Goal: Task Accomplishment & Management: Use online tool/utility

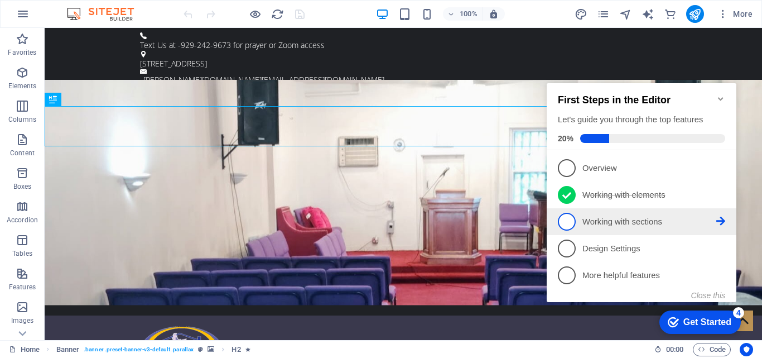
click at [595, 224] on p "Working with sections - incomplete" at bounding box center [649, 222] width 134 height 12
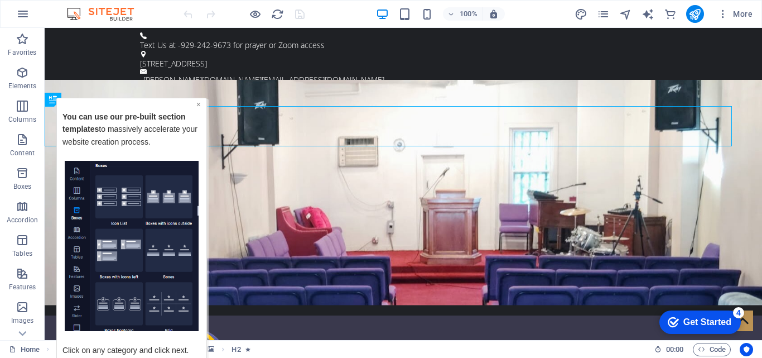
click at [199, 106] on link "×" at bounding box center [198, 103] width 4 height 9
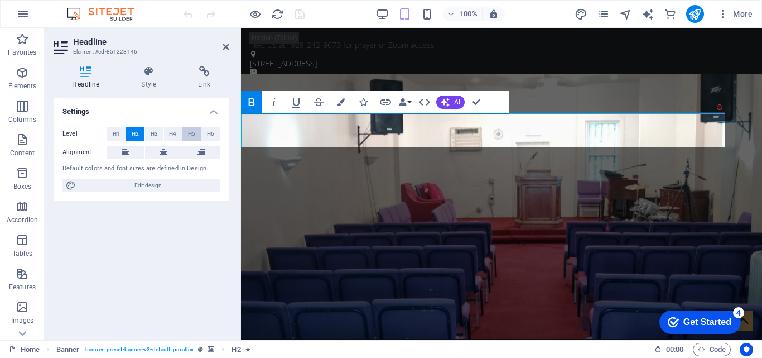
click at [194, 138] on span "H5" at bounding box center [191, 133] width 7 height 13
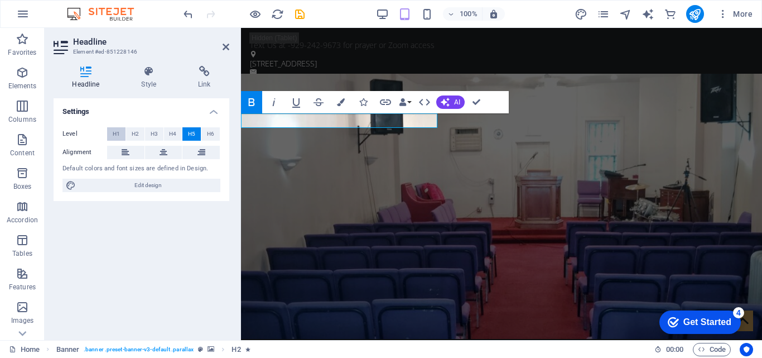
click at [118, 138] on span "H1" at bounding box center [116, 133] width 7 height 13
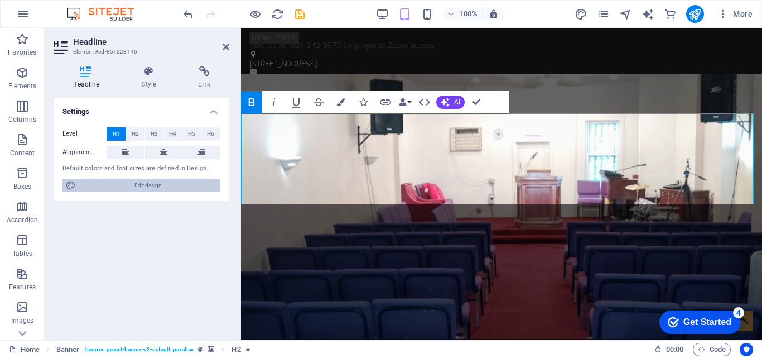
click at [195, 190] on span "Edit design" at bounding box center [148, 185] width 138 height 13
select select "ease-in-out"
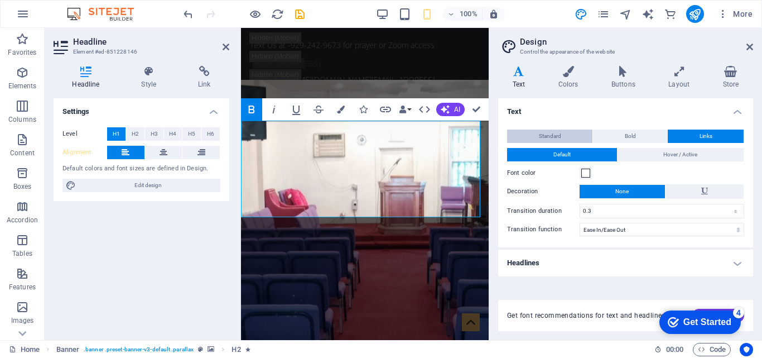
click at [555, 139] on span "Standard" at bounding box center [550, 135] width 22 height 13
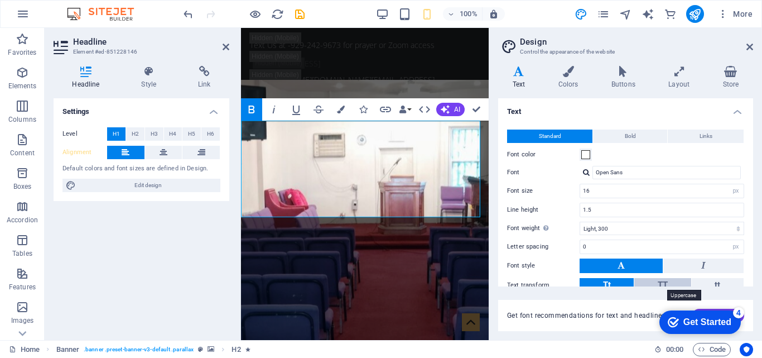
click at [665, 284] on span "TT" at bounding box center [663, 285] width 10 height 10
click at [609, 284] on span "Tt" at bounding box center [607, 285] width 8 height 10
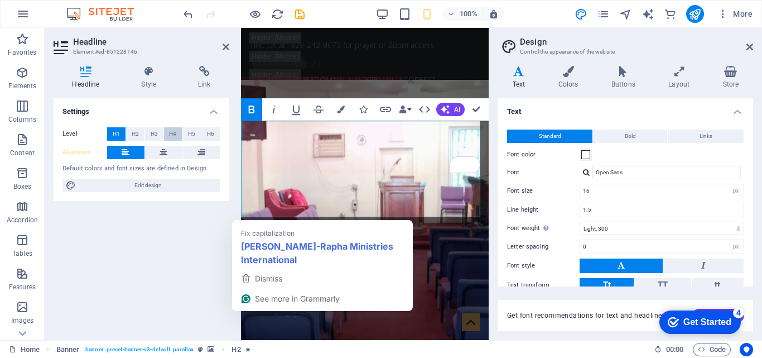
click at [164, 137] on button "H4" at bounding box center [173, 133] width 18 height 13
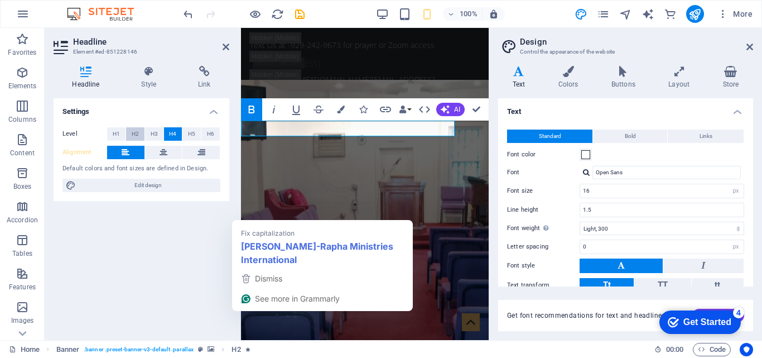
click at [134, 137] on span "H2" at bounding box center [135, 133] width 7 height 13
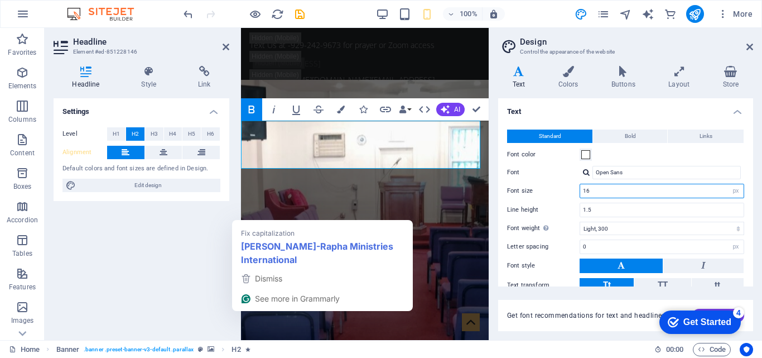
click at [622, 191] on input "16" at bounding box center [661, 190] width 163 height 13
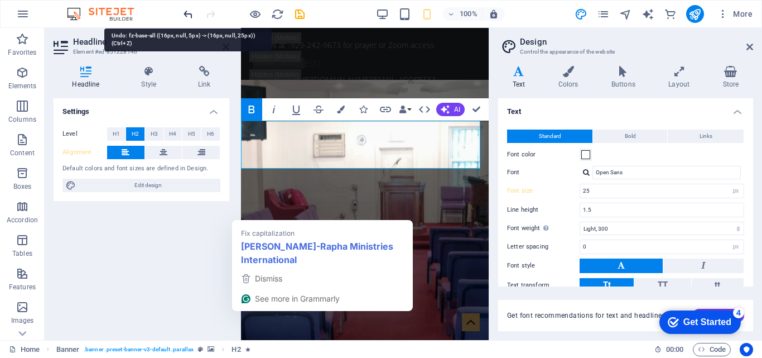
click at [191, 11] on icon "undo" at bounding box center [188, 14] width 13 height 13
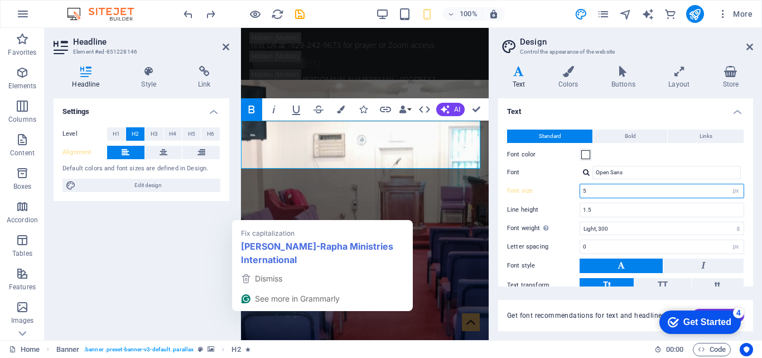
click at [586, 190] on input "5" at bounding box center [661, 190] width 163 height 13
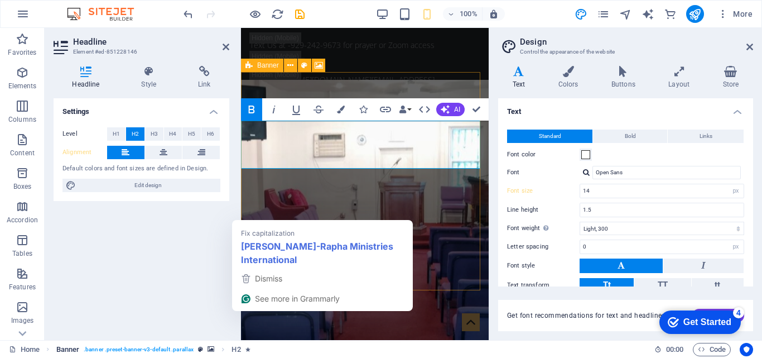
click at [143, 349] on span ". banner .preset-banner-v3-default .parallax" at bounding box center [139, 349] width 110 height 13
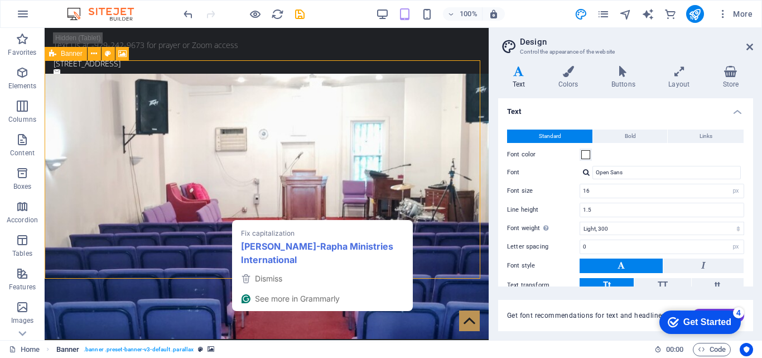
click at [143, 349] on span ". banner .preset-banner-v3-default .parallax" at bounding box center [139, 349] width 110 height 13
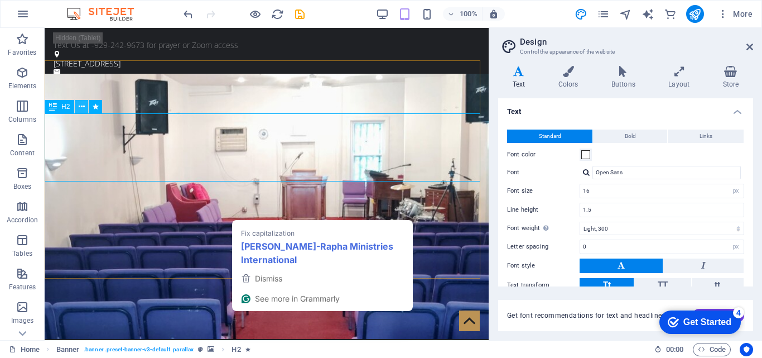
click at [79, 110] on icon at bounding box center [82, 107] width 6 height 12
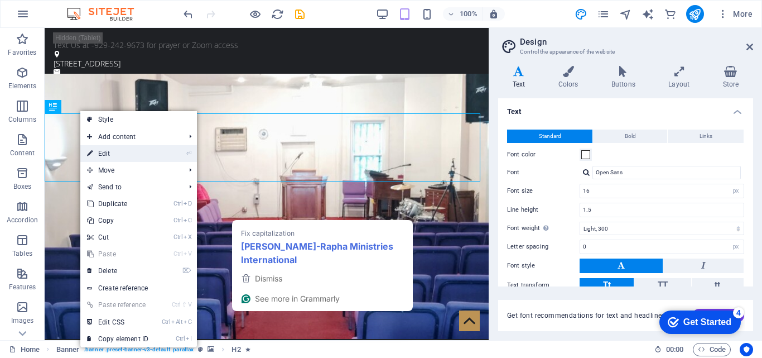
click at [118, 148] on link "⏎ Edit" at bounding box center [117, 153] width 75 height 17
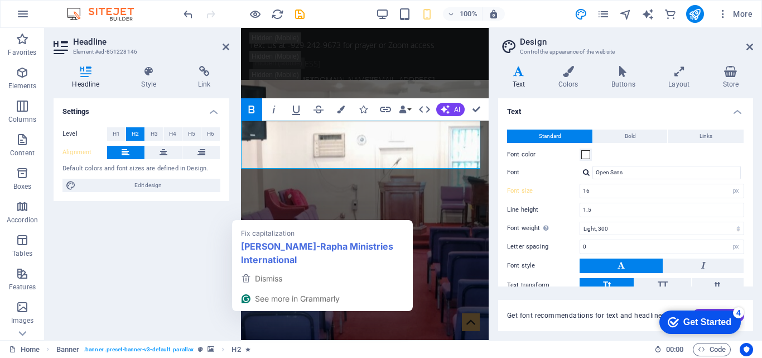
type input "14"
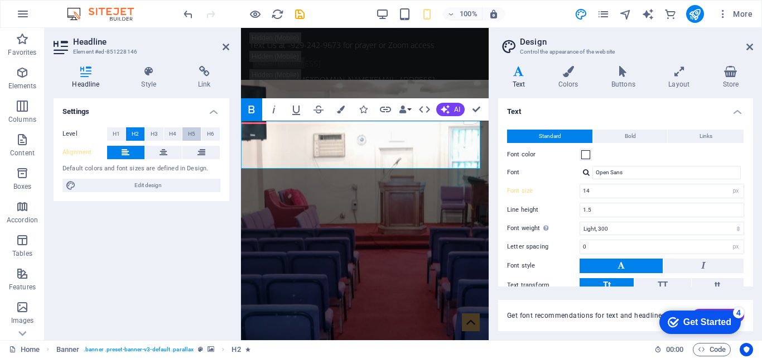
click at [194, 129] on span "H5" at bounding box center [191, 133] width 7 height 13
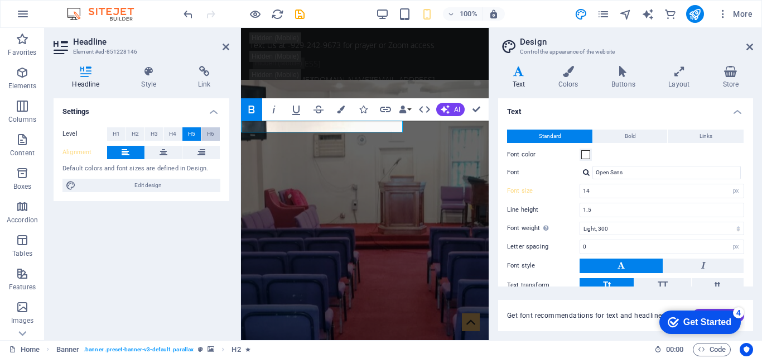
click at [210, 129] on span "H6" at bounding box center [210, 133] width 7 height 13
click at [119, 129] on span "H1" at bounding box center [116, 133] width 7 height 13
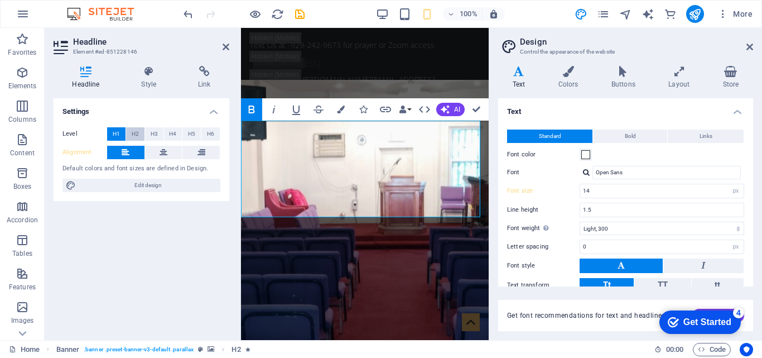
click at [129, 129] on button "H2" at bounding box center [135, 133] width 18 height 13
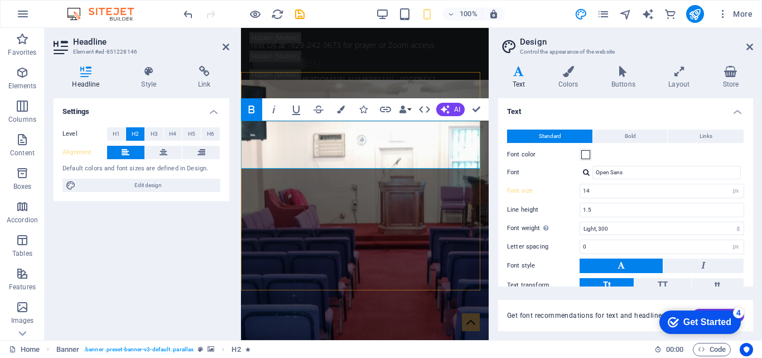
click at [734, 106] on h4 "Text" at bounding box center [625, 108] width 255 height 20
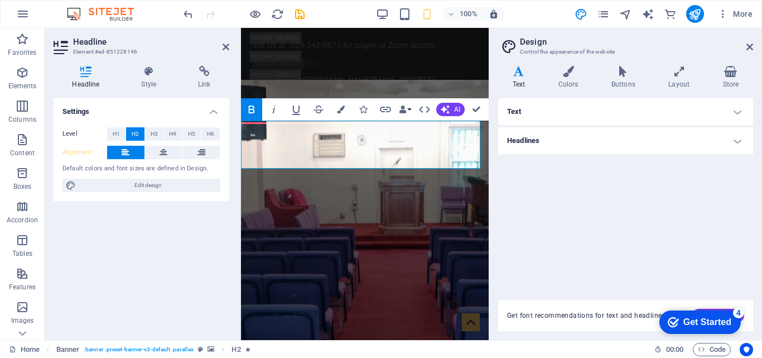
click at [734, 140] on h4 "Headlines" at bounding box center [625, 140] width 255 height 27
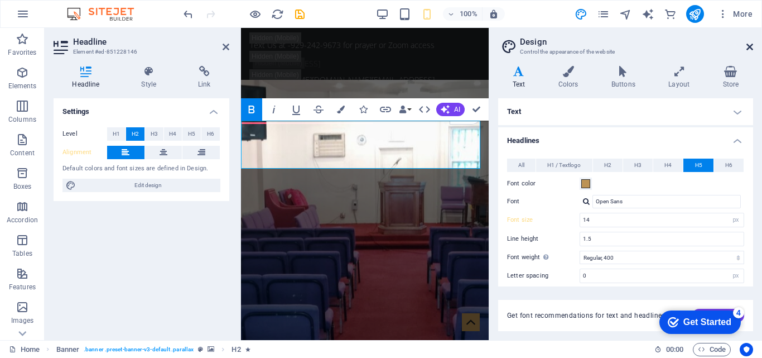
click at [752, 48] on icon at bounding box center [750, 46] width 7 height 9
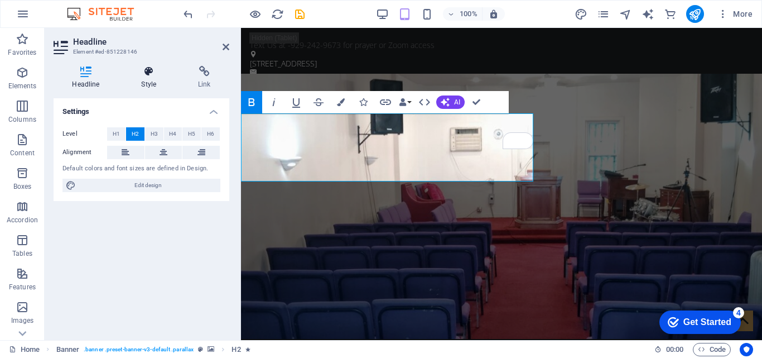
click at [155, 85] on h4 "Style" at bounding box center [151, 77] width 57 height 23
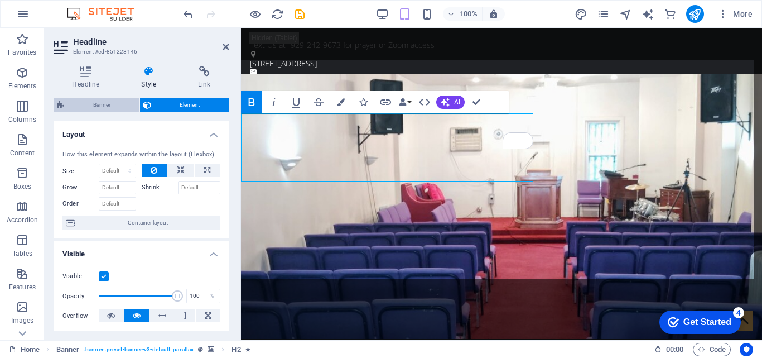
click at [91, 101] on span "Banner" at bounding box center [102, 104] width 69 height 13
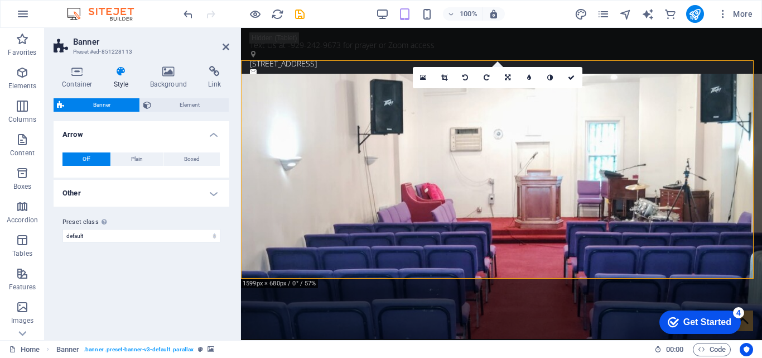
click at [185, 195] on h4 "Other" at bounding box center [142, 193] width 176 height 27
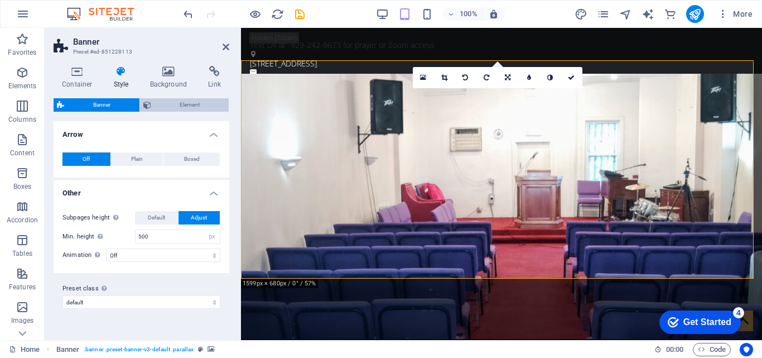
click at [174, 107] on span "Element" at bounding box center [190, 104] width 71 height 13
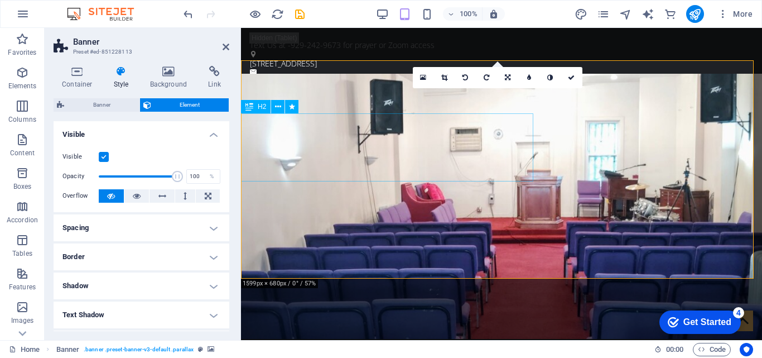
click at [261, 104] on span "H2" at bounding box center [262, 106] width 8 height 7
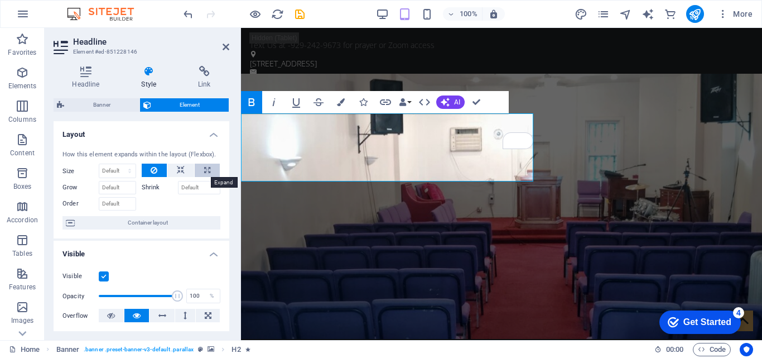
click at [195, 168] on button at bounding box center [207, 169] width 25 height 13
type input "100"
select select "%"
click at [152, 168] on icon at bounding box center [154, 169] width 7 height 13
select select "DISABLED_OPTION_VALUE"
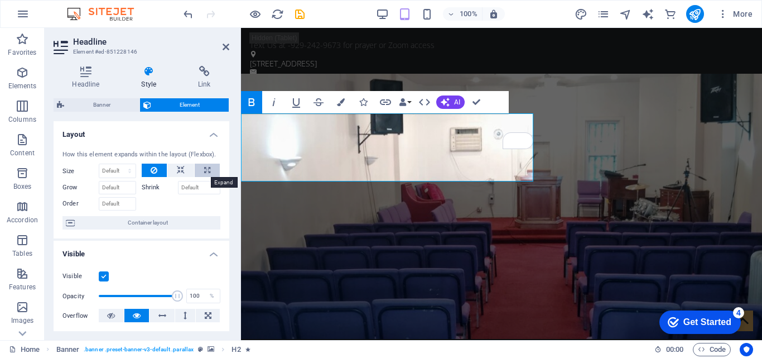
click at [200, 168] on button at bounding box center [207, 169] width 25 height 13
type input "100"
select select "%"
click at [116, 168] on input "100" at bounding box center [117, 170] width 36 height 13
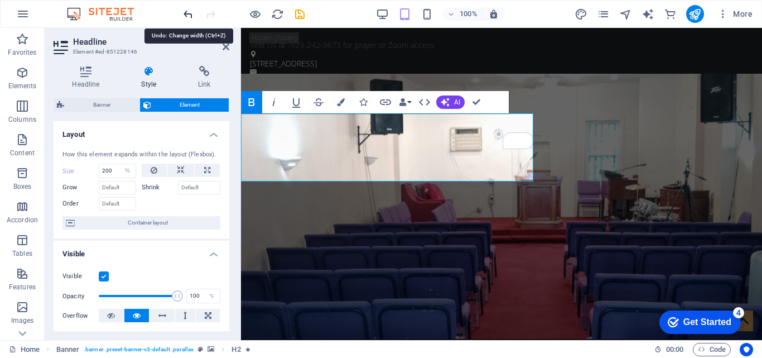
click at [191, 15] on icon "undo" at bounding box center [188, 14] width 13 height 13
type input "100"
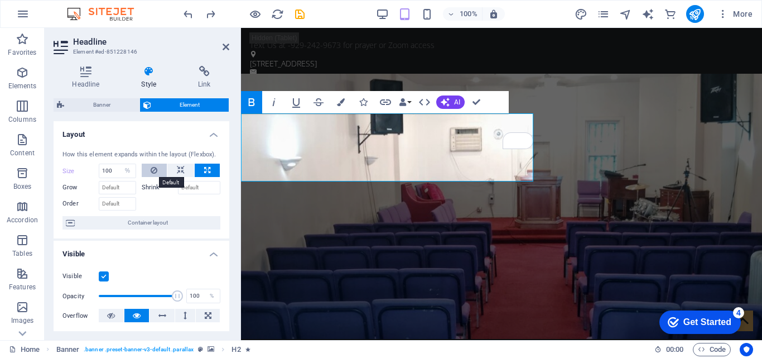
click at [161, 174] on button at bounding box center [155, 169] width 26 height 13
select select "DISABLED_OPTION_VALUE"
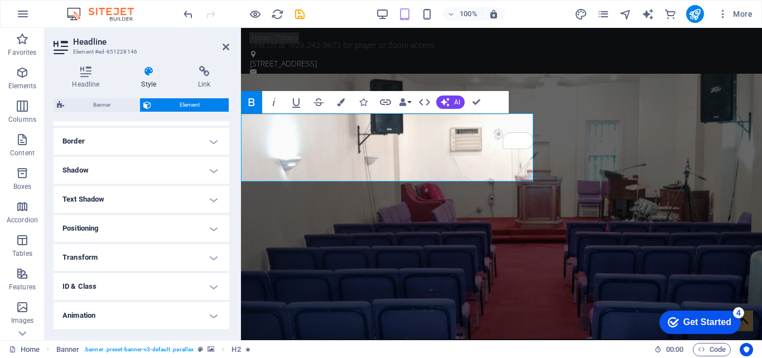
scroll to position [262, 0]
click at [218, 324] on h4 "Miscellaneous" at bounding box center [142, 317] width 176 height 27
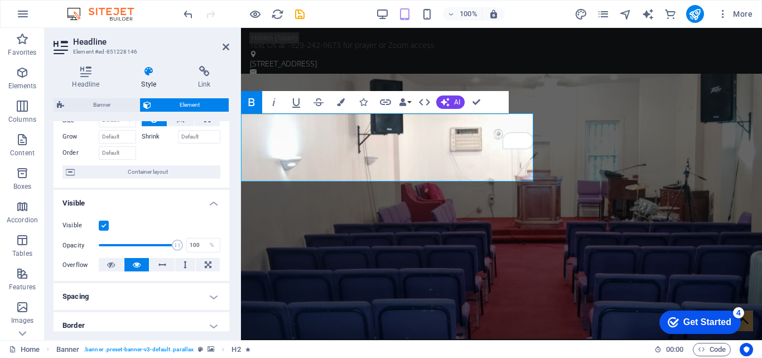
scroll to position [0, 0]
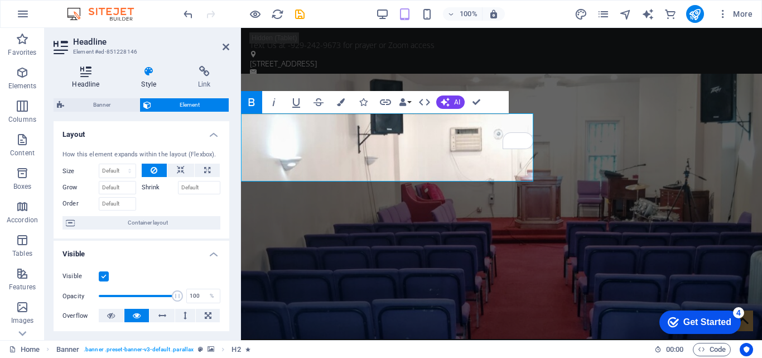
click at [93, 81] on h4 "Headline" at bounding box center [88, 77] width 69 height 23
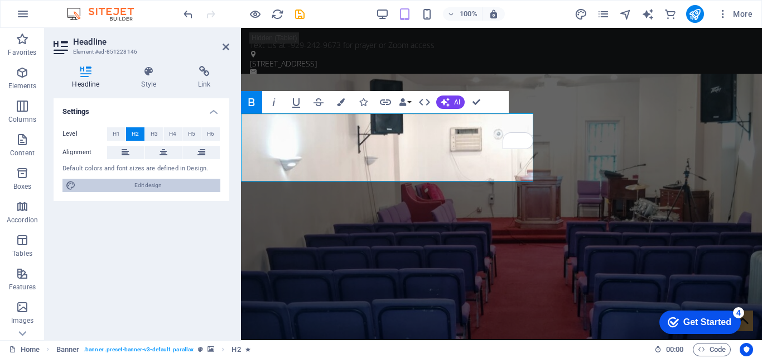
click at [132, 188] on span "Edit design" at bounding box center [148, 185] width 138 height 13
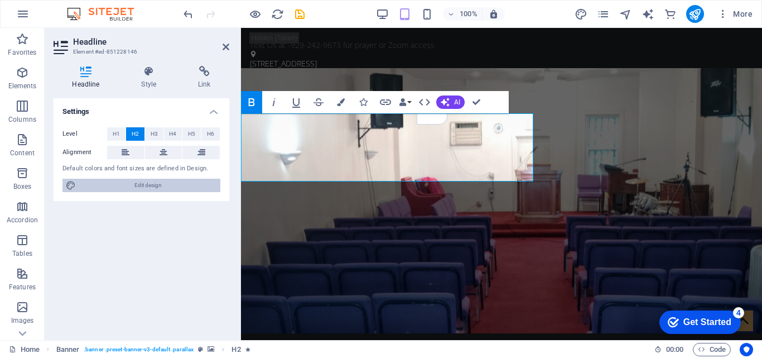
select select "px"
select select "400"
select select "px"
select select "rem"
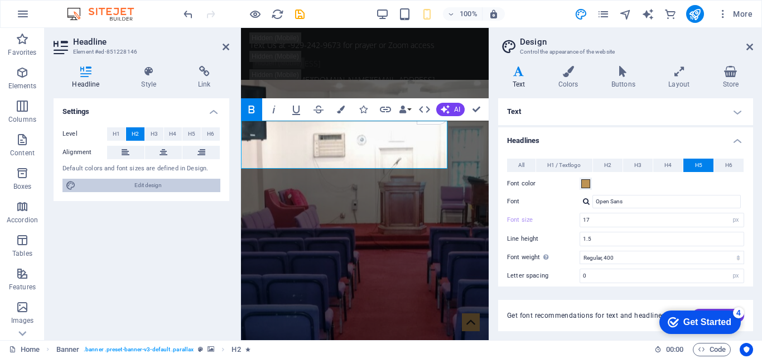
type input "14"
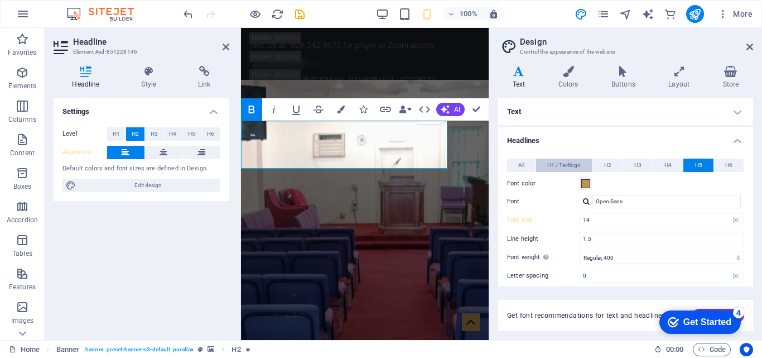
click at [571, 164] on span "H1 / Textlogo" at bounding box center [563, 164] width 33 height 13
click at [690, 164] on button "H5" at bounding box center [698, 164] width 30 height 13
click at [748, 46] on icon at bounding box center [750, 46] width 7 height 9
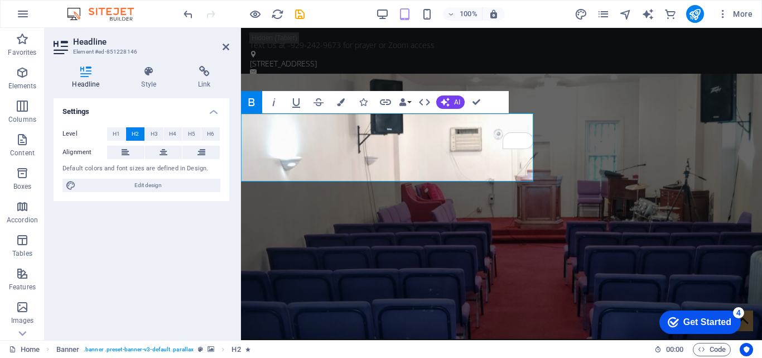
click at [255, 102] on icon "button" at bounding box center [251, 101] width 13 height 13
click at [404, 102] on icon "button" at bounding box center [403, 102] width 8 height 8
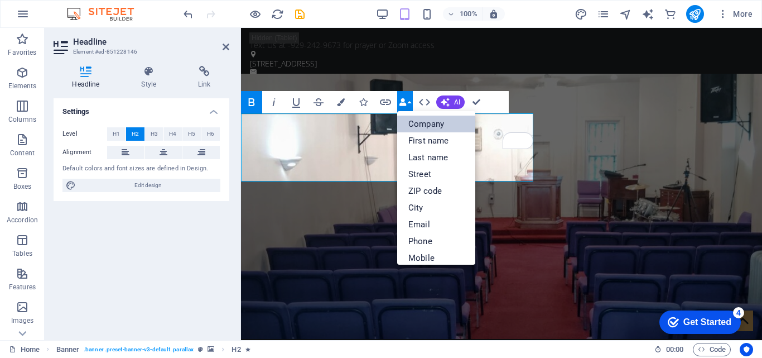
click at [424, 122] on link "Company" at bounding box center [436, 123] width 78 height 17
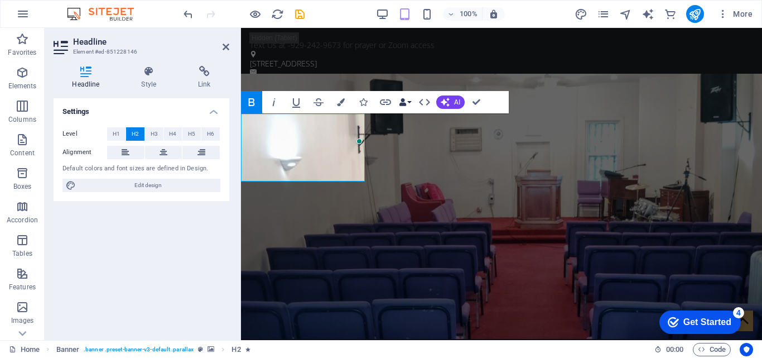
click at [407, 104] on button "Data Bindings" at bounding box center [405, 102] width 16 height 22
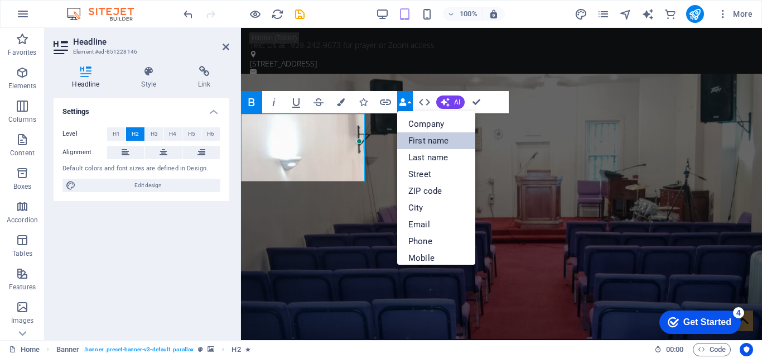
click at [440, 138] on link "First name" at bounding box center [436, 140] width 78 height 17
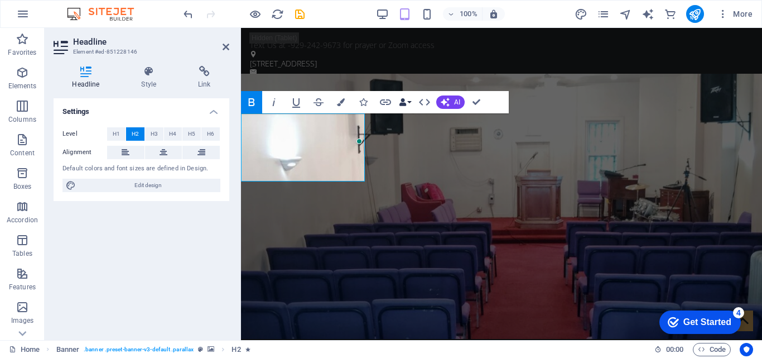
click at [407, 104] on button "Data Bindings" at bounding box center [405, 102] width 16 height 22
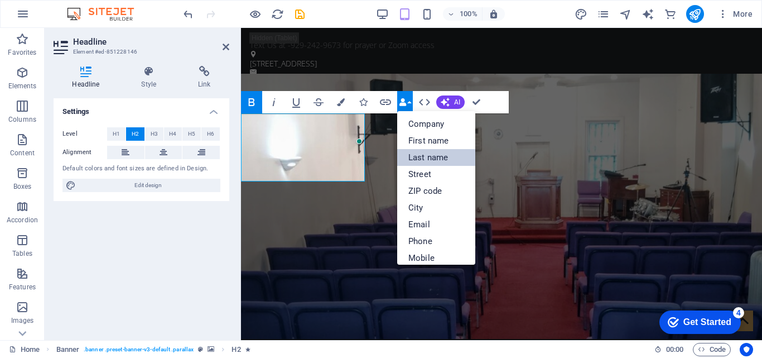
click at [407, 153] on link "Last name" at bounding box center [436, 157] width 78 height 17
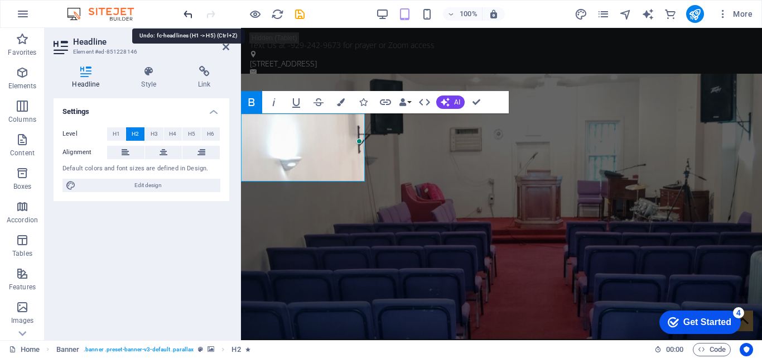
click at [190, 20] on icon "undo" at bounding box center [188, 14] width 13 height 13
click at [186, 16] on icon "undo" at bounding box center [188, 14] width 13 height 13
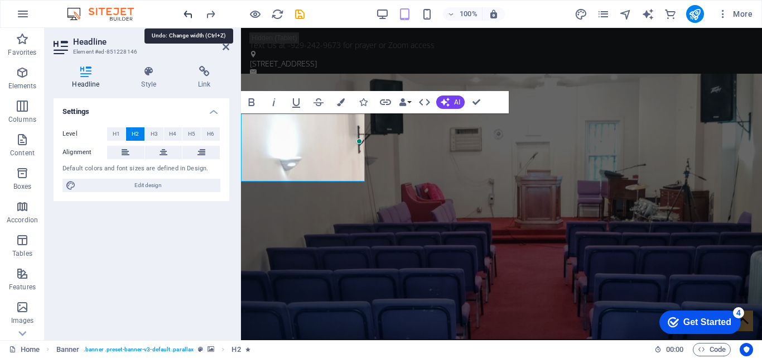
click at [186, 16] on icon "undo" at bounding box center [188, 14] width 13 height 13
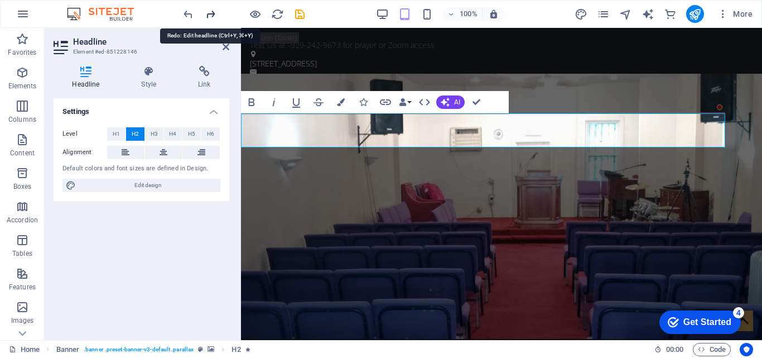
click at [208, 16] on icon "redo" at bounding box center [210, 14] width 13 height 13
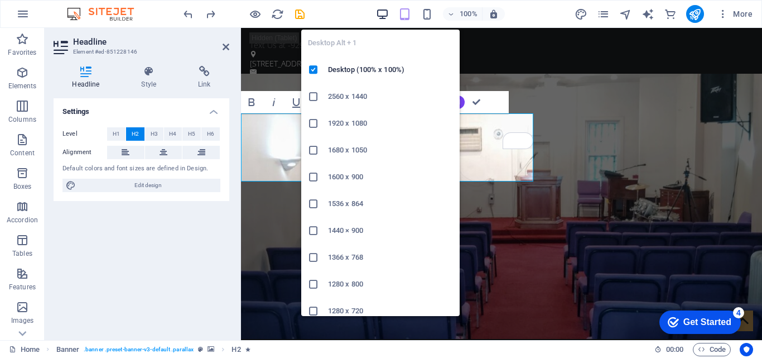
click at [382, 15] on icon "button" at bounding box center [382, 14] width 13 height 13
click at [386, 17] on icon "button" at bounding box center [382, 14] width 13 height 13
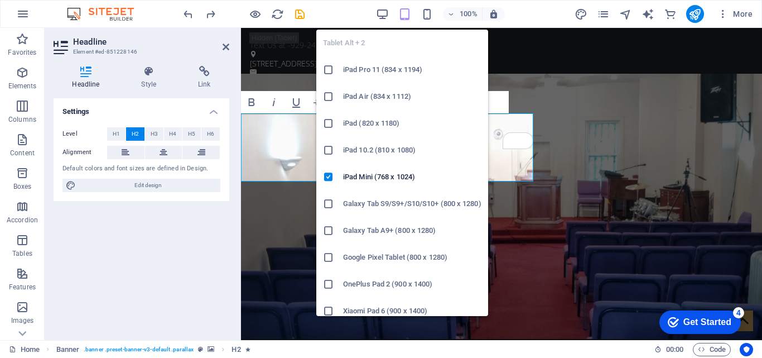
click at [404, 17] on icon "button" at bounding box center [404, 14] width 13 height 13
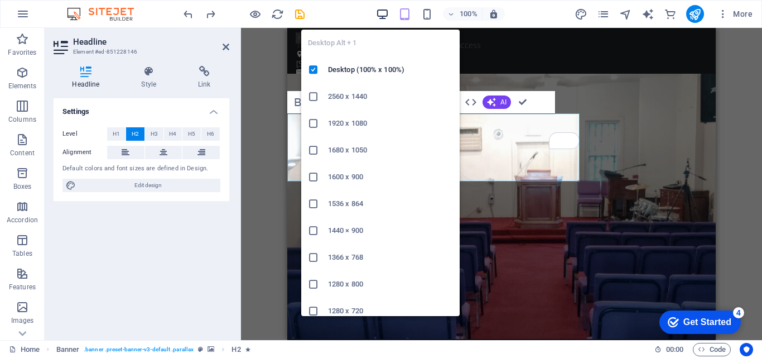
click at [386, 17] on icon "button" at bounding box center [382, 14] width 13 height 13
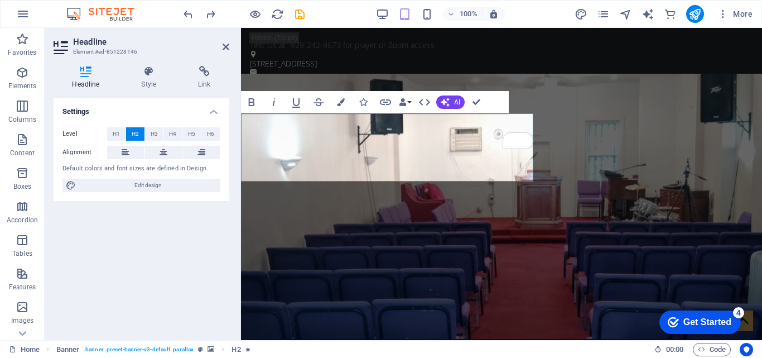
click at [545, 146] on figure at bounding box center [501, 206] width 521 height 265
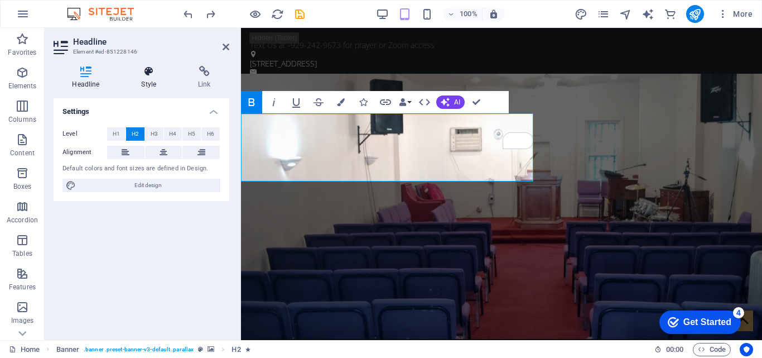
click at [151, 83] on h4 "Style" at bounding box center [151, 77] width 57 height 23
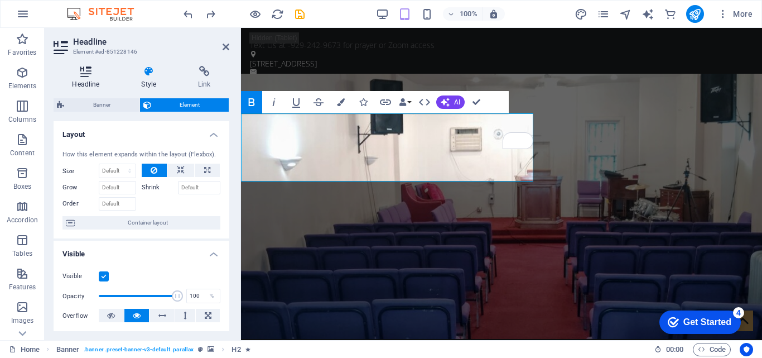
click at [91, 79] on h4 "Headline" at bounding box center [88, 77] width 69 height 23
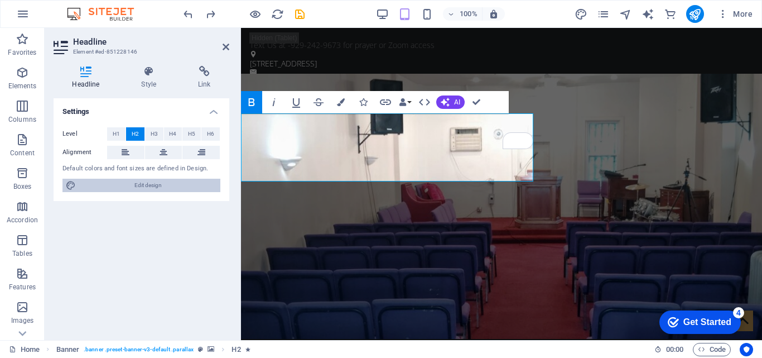
click at [198, 186] on span "Edit design" at bounding box center [148, 185] width 138 height 13
select select "px"
select select "400"
select select "px"
select select "rem"
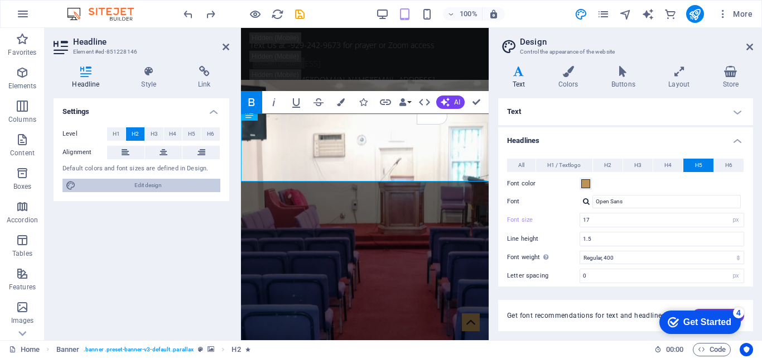
type input "14"
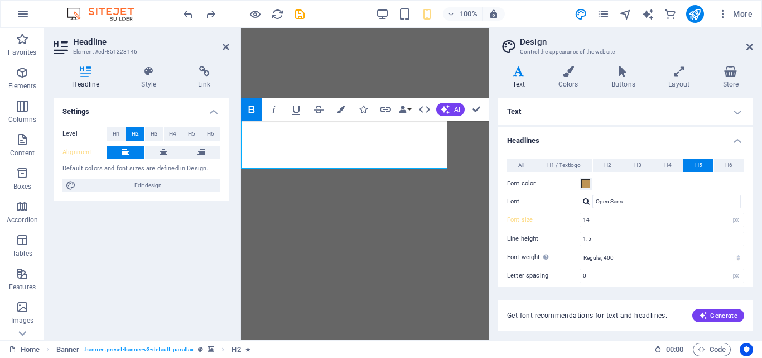
select select "px"
select select "400"
select select "px"
select select "rem"
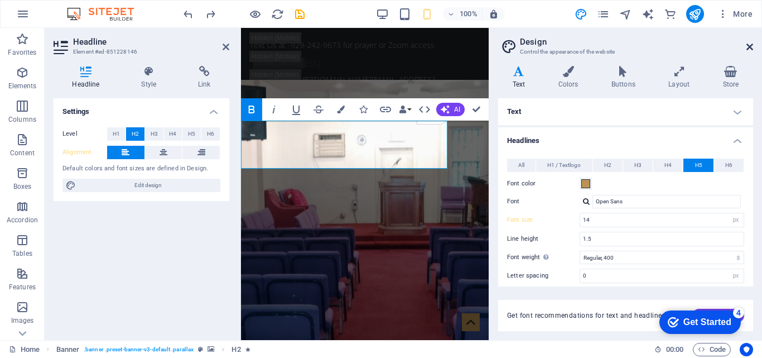
click at [747, 49] on icon at bounding box center [750, 46] width 7 height 9
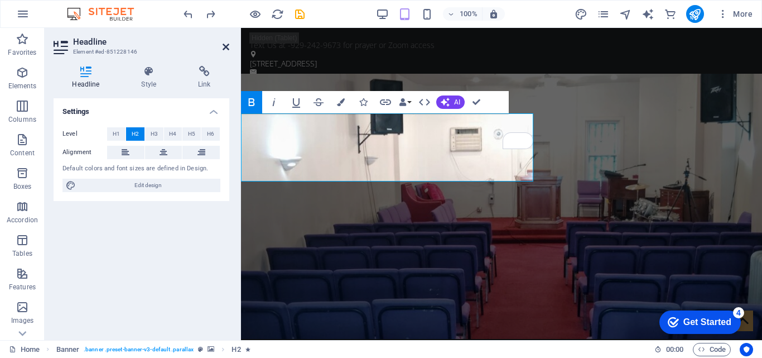
click at [225, 49] on icon at bounding box center [226, 46] width 7 height 9
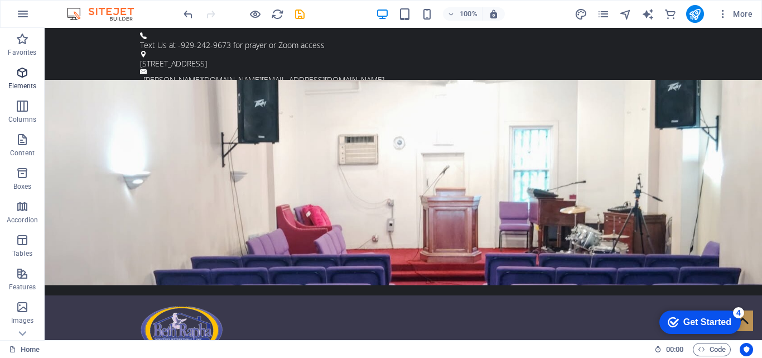
click at [26, 88] on p "Elements" at bounding box center [22, 85] width 28 height 9
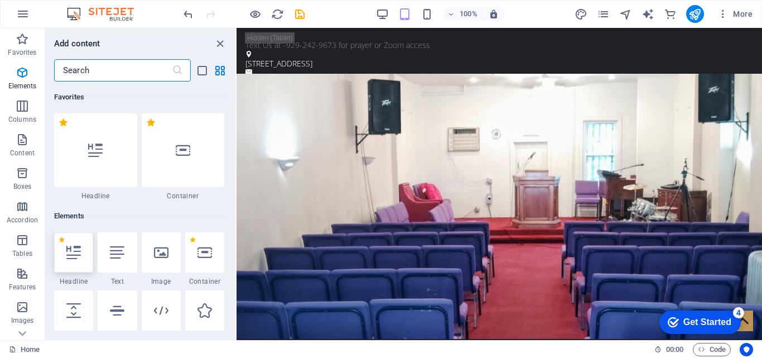
scroll to position [119, 0]
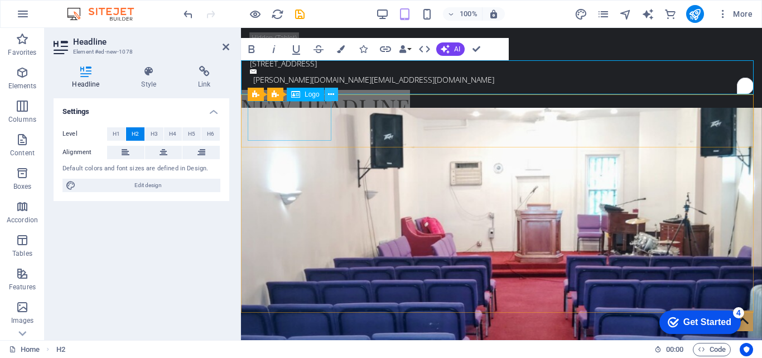
click at [334, 95] on icon at bounding box center [331, 95] width 6 height 12
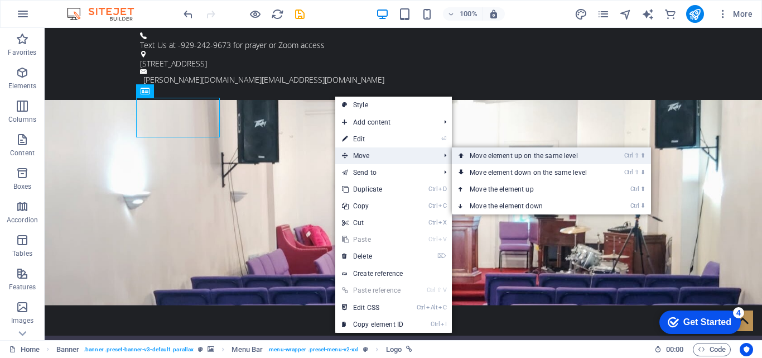
click at [475, 153] on link "Ctrl ⇧ ⬆ Move element up on the same level" at bounding box center [530, 155] width 157 height 17
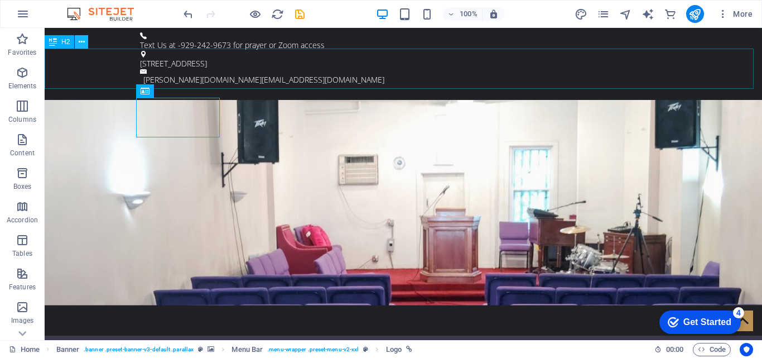
click at [84, 42] on icon at bounding box center [82, 42] width 6 height 12
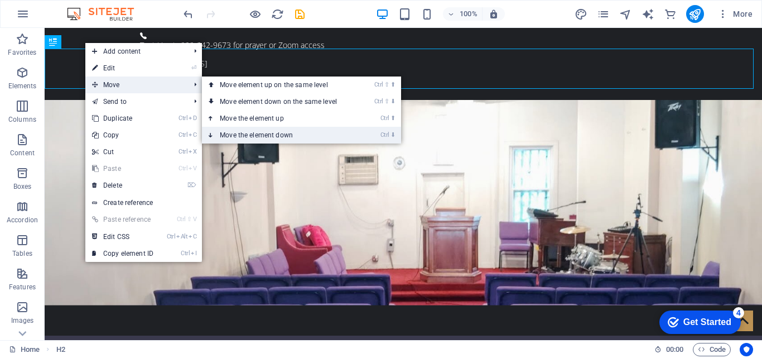
click at [270, 136] on link "Ctrl ⬇ Move the element down" at bounding box center [280, 135] width 157 height 17
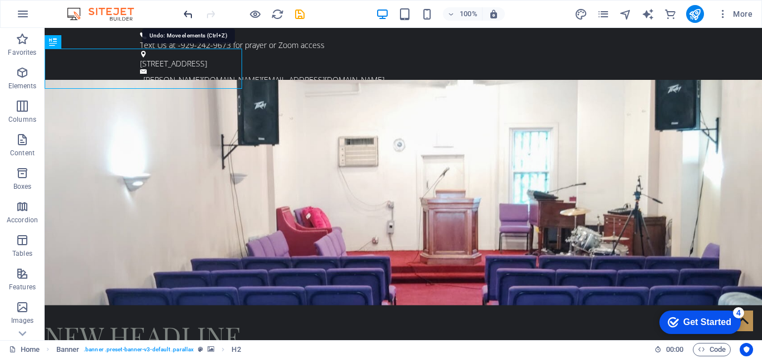
click at [183, 15] on icon "undo" at bounding box center [188, 14] width 13 height 13
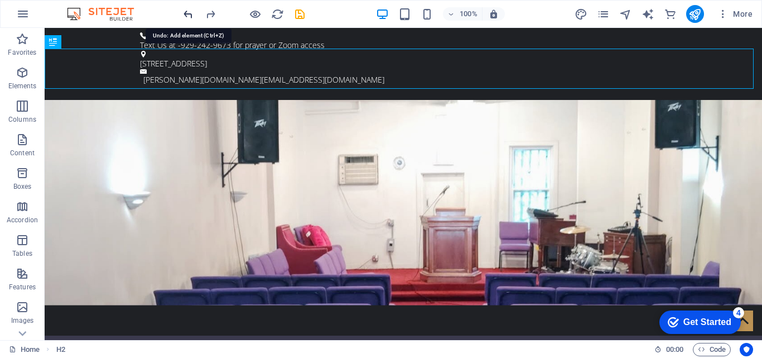
click at [183, 15] on icon "undo" at bounding box center [188, 14] width 13 height 13
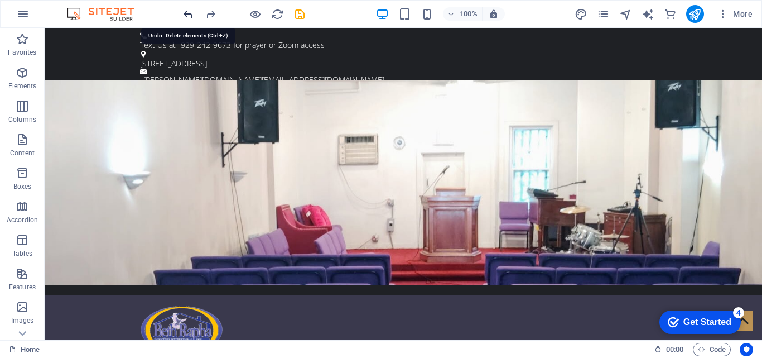
click at [183, 15] on icon "undo" at bounding box center [188, 14] width 13 height 13
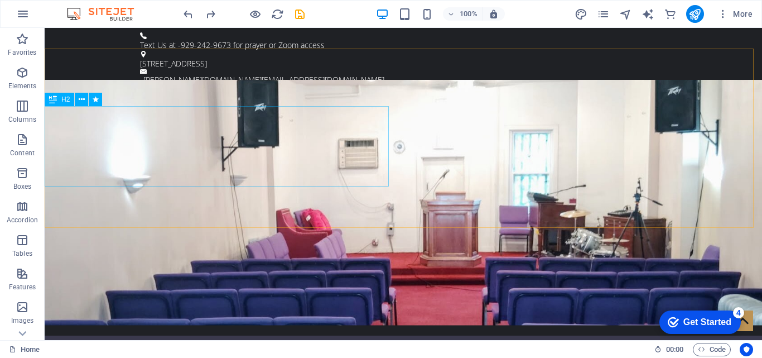
click at [64, 99] on span "H2" at bounding box center [65, 99] width 8 height 7
click at [52, 99] on icon at bounding box center [53, 99] width 8 height 13
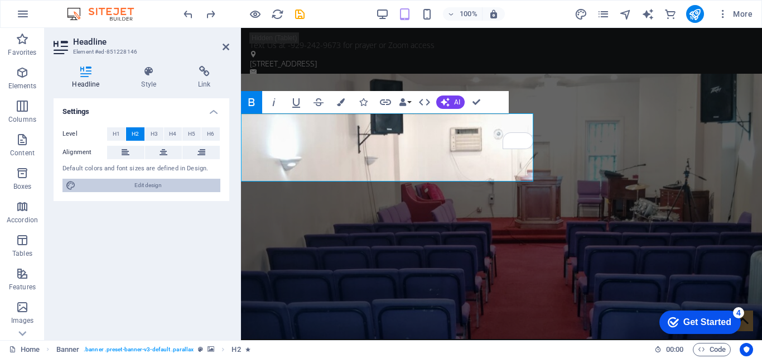
click at [133, 181] on span "Edit design" at bounding box center [148, 185] width 138 height 13
select select "px"
select select "400"
select select "px"
select select "rem"
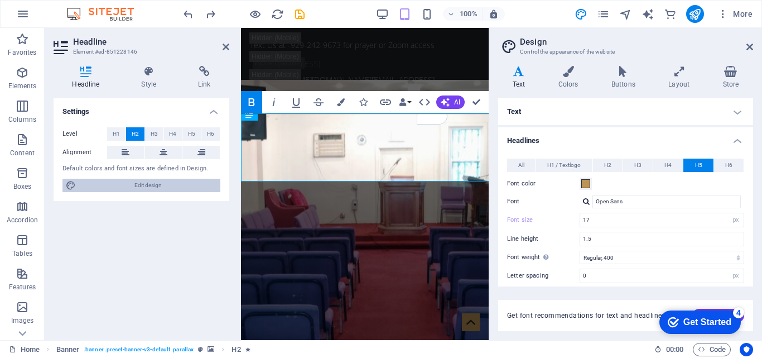
type input "14"
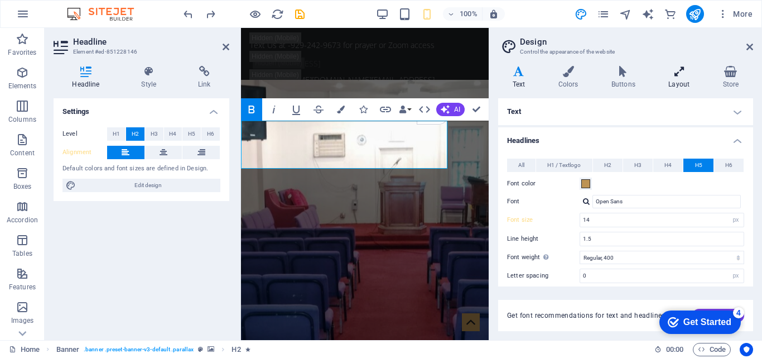
click at [682, 77] on h4 "Layout" at bounding box center [681, 77] width 54 height 23
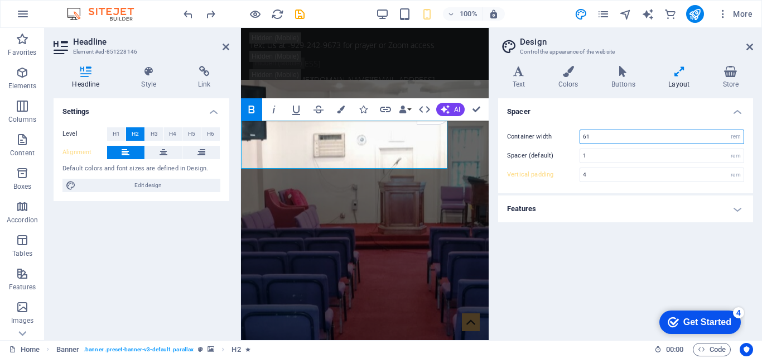
click at [626, 133] on input "61" at bounding box center [661, 136] width 163 height 13
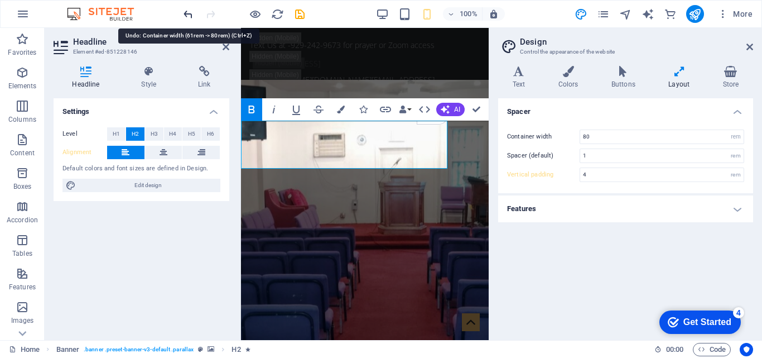
click at [183, 20] on icon "undo" at bounding box center [188, 14] width 13 height 13
type input "61"
click at [748, 15] on span "More" at bounding box center [735, 13] width 35 height 11
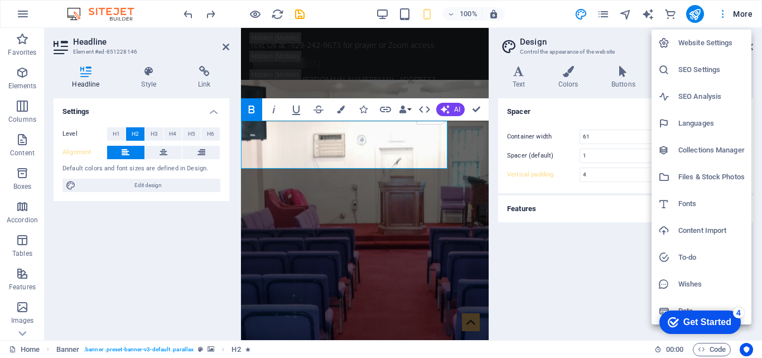
click at [748, 15] on div at bounding box center [381, 179] width 762 height 358
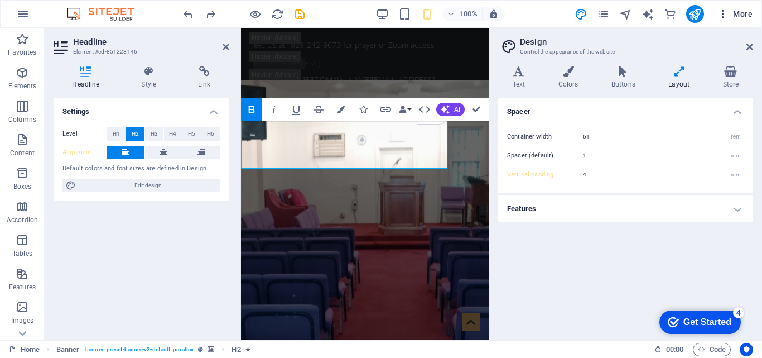
click at [748, 15] on span "More" at bounding box center [735, 13] width 35 height 11
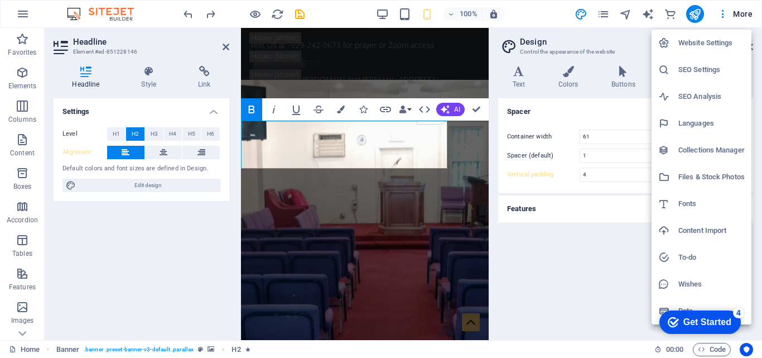
click at [747, 17] on div at bounding box center [381, 179] width 762 height 358
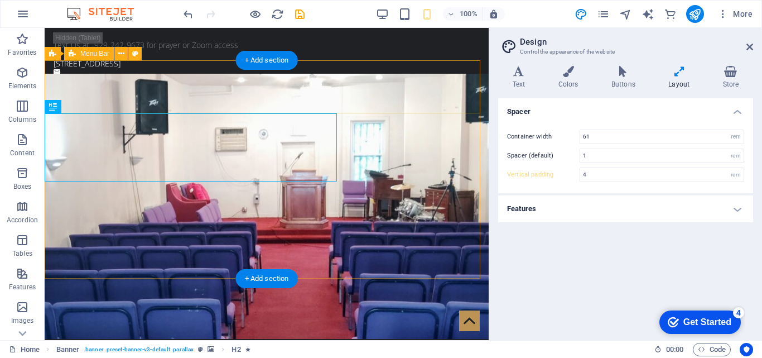
type input "5"
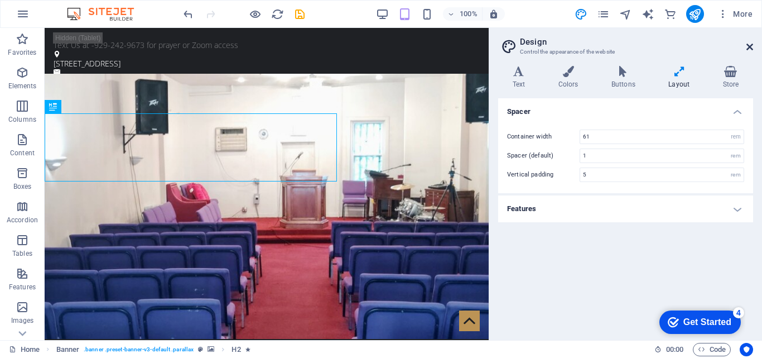
click at [749, 50] on icon at bounding box center [750, 46] width 7 height 9
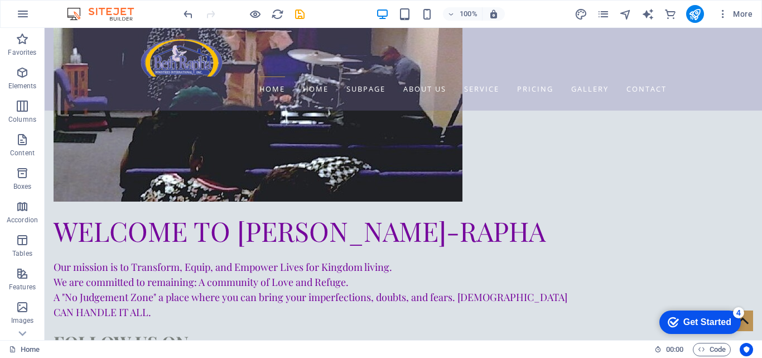
scroll to position [533, 0]
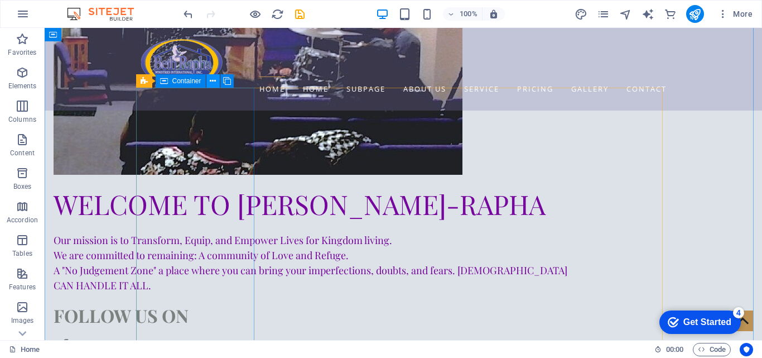
click at [212, 84] on icon at bounding box center [213, 81] width 6 height 12
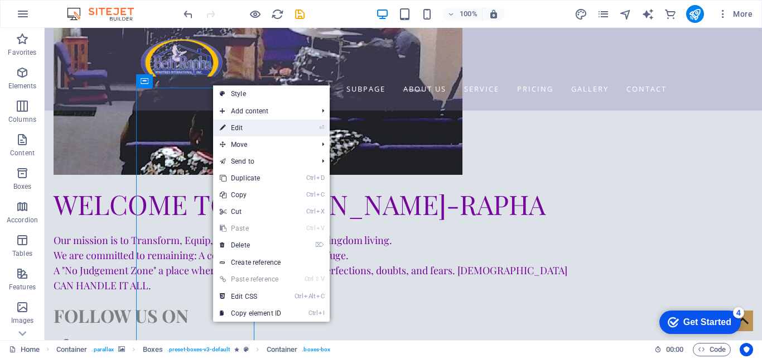
click at [257, 128] on link "⏎ Edit" at bounding box center [250, 127] width 75 height 17
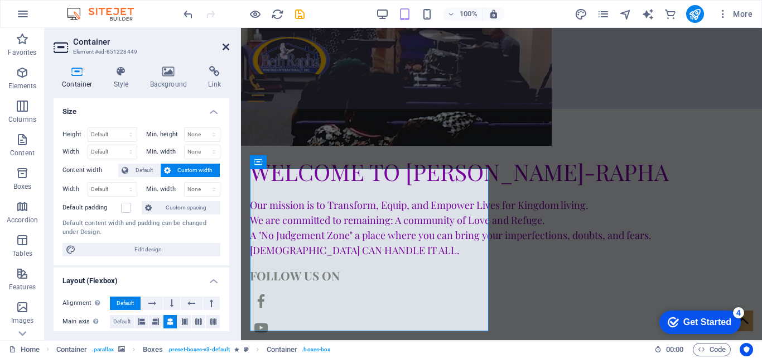
click at [225, 50] on icon at bounding box center [226, 46] width 7 height 9
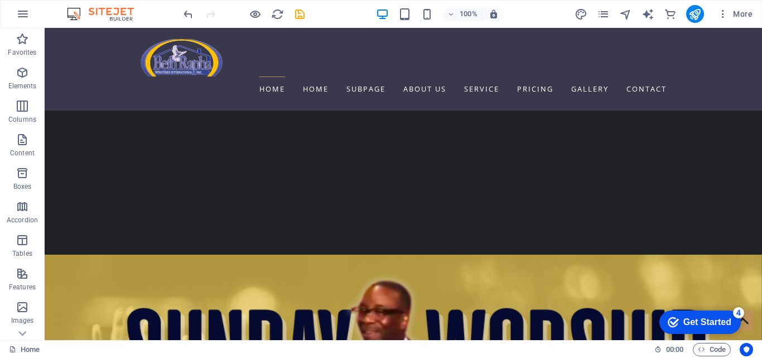
scroll to position [1003, 0]
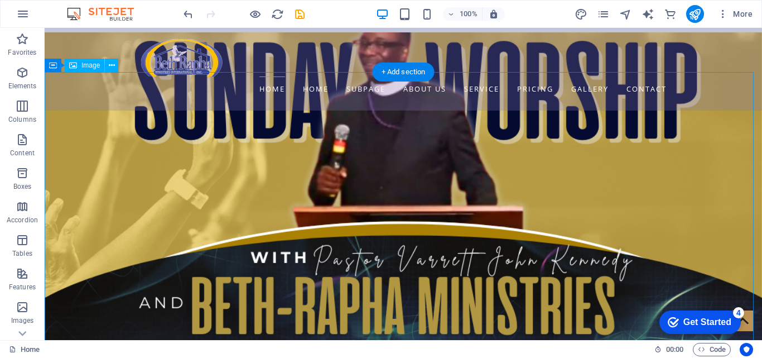
select select "px"
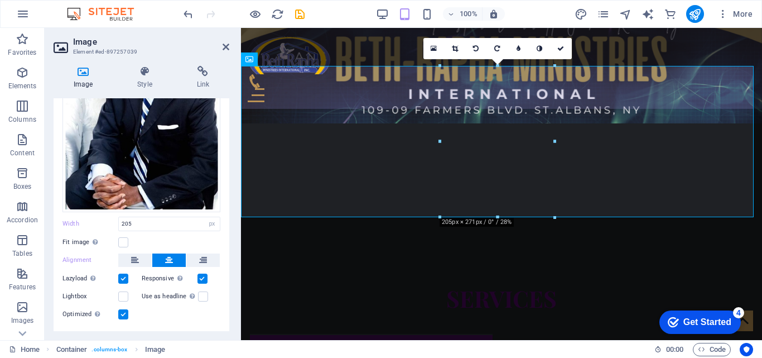
scroll to position [145, 0]
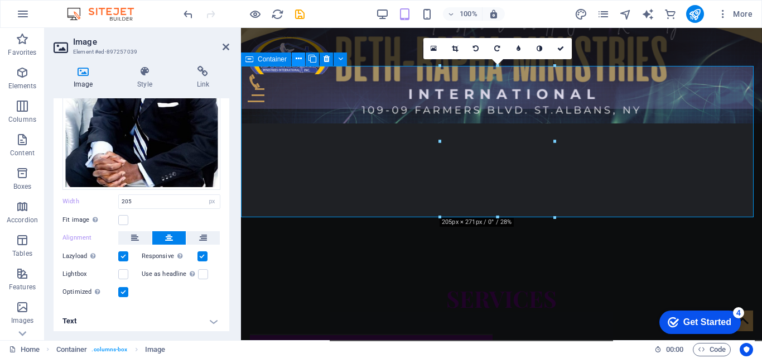
click at [298, 62] on icon at bounding box center [299, 59] width 6 height 12
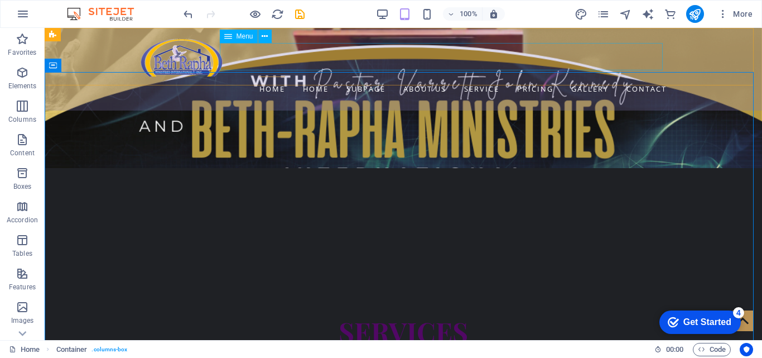
scroll to position [1003, 0]
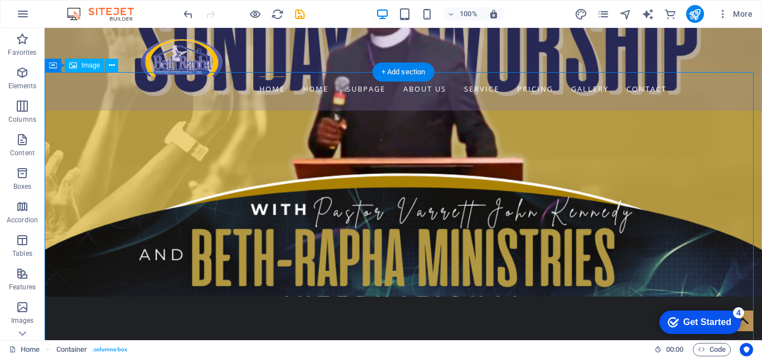
select select "px"
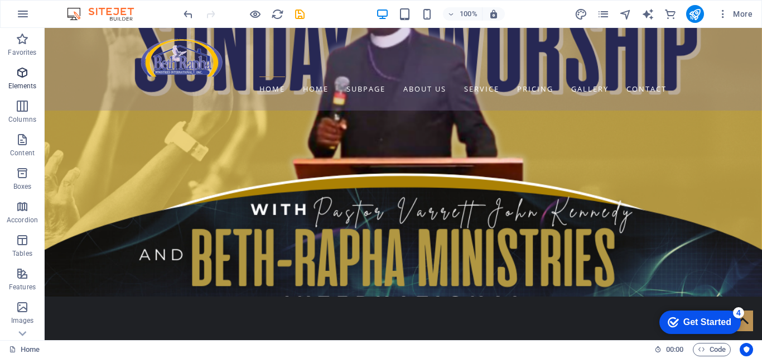
click at [37, 73] on span "Elements" at bounding box center [22, 79] width 45 height 27
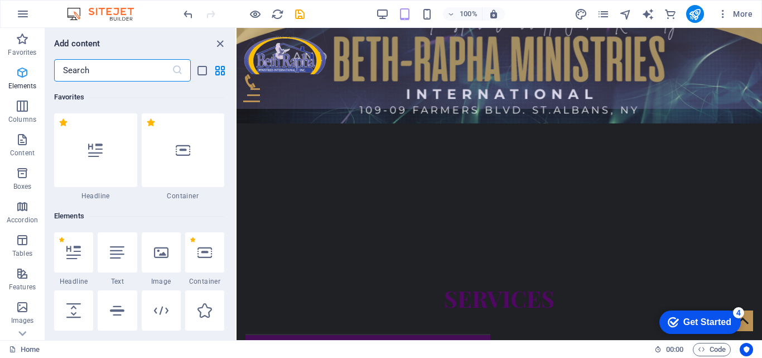
scroll to position [119, 0]
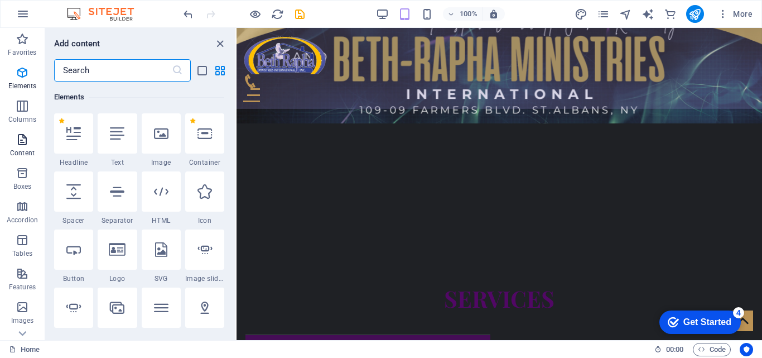
click at [37, 143] on span "Content" at bounding box center [22, 146] width 45 height 27
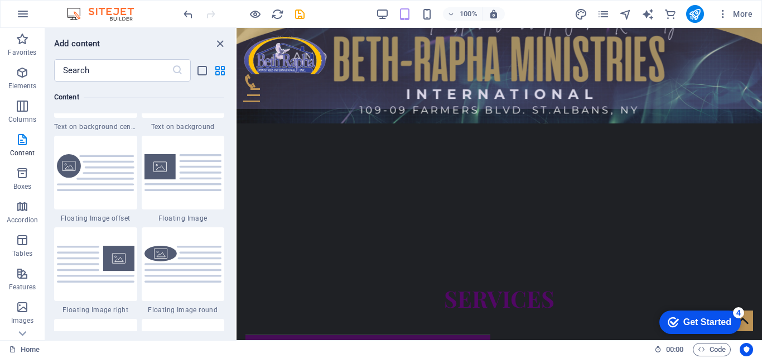
scroll to position [2389, 0]
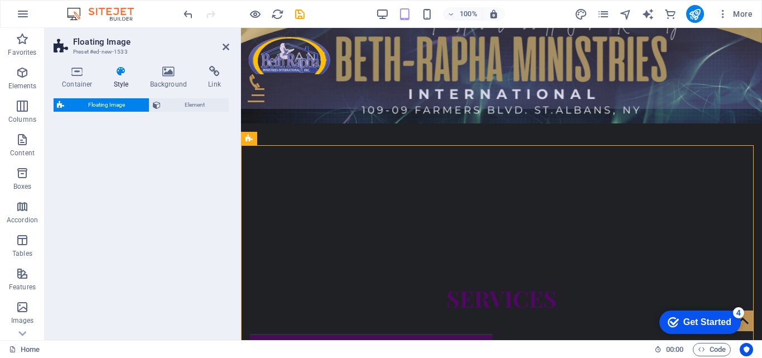
select select "%"
select select "rem"
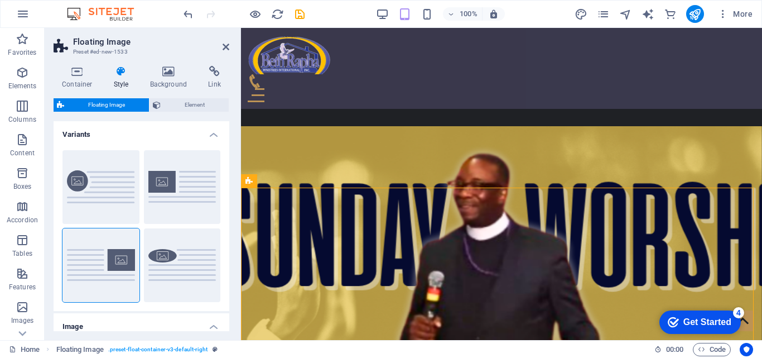
scroll to position [1032, 0]
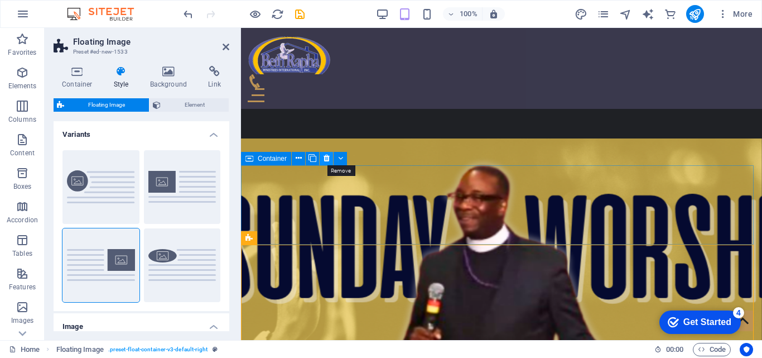
click at [328, 157] on icon at bounding box center [327, 158] width 6 height 12
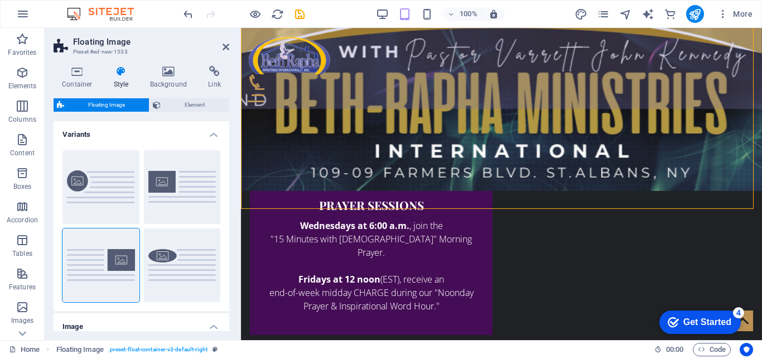
scroll to position [1444, 0]
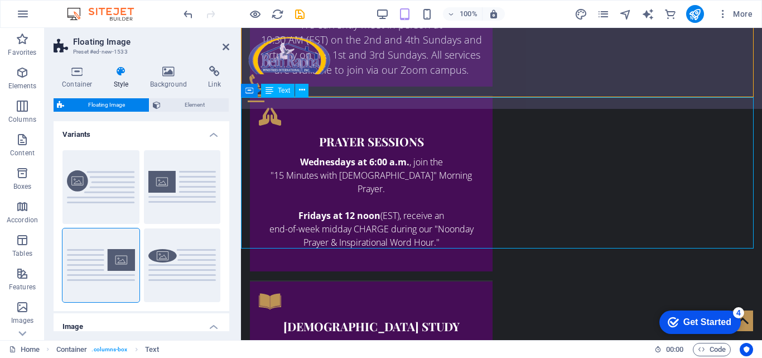
scroll to position [1322, 0]
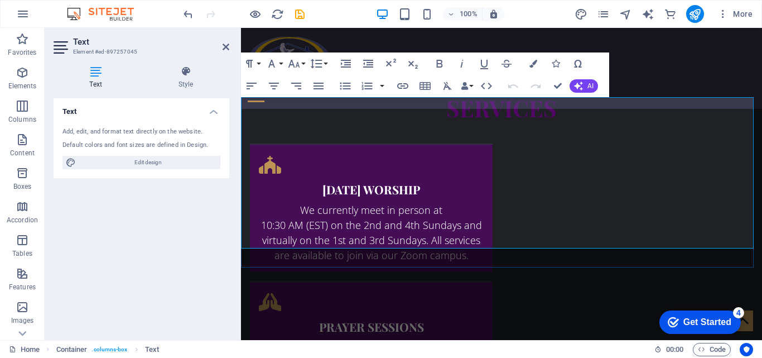
scroll to position [1444, 0]
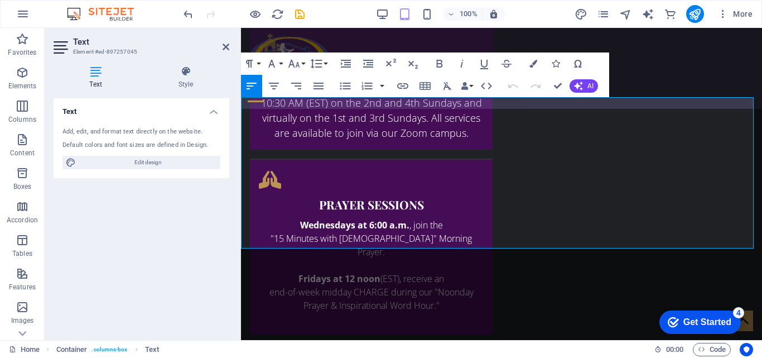
copy div "[PERSON_NAME] [PERSON_NAME] is the founder and Senior Minister of [PERSON_NAME]…"
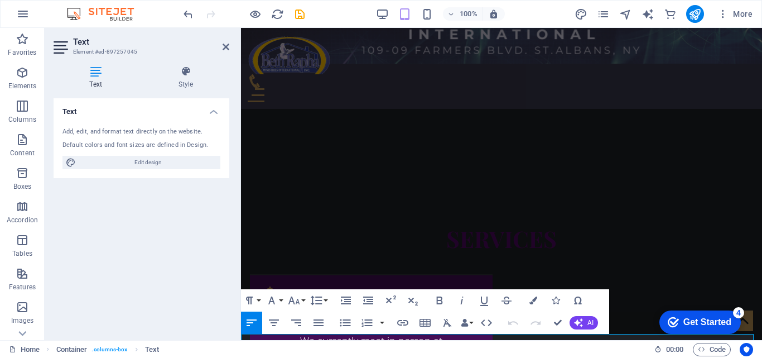
scroll to position [1142, 0]
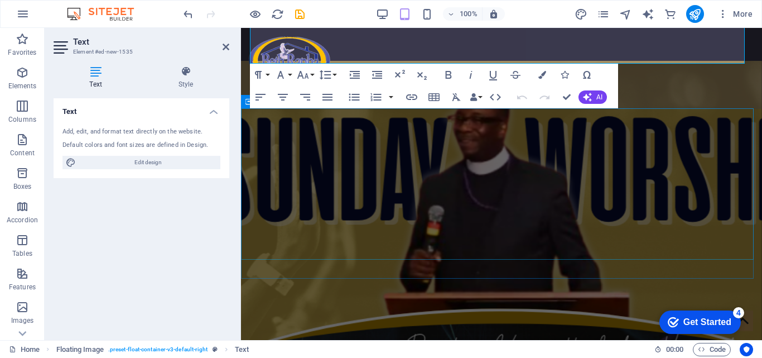
scroll to position [1433, 0]
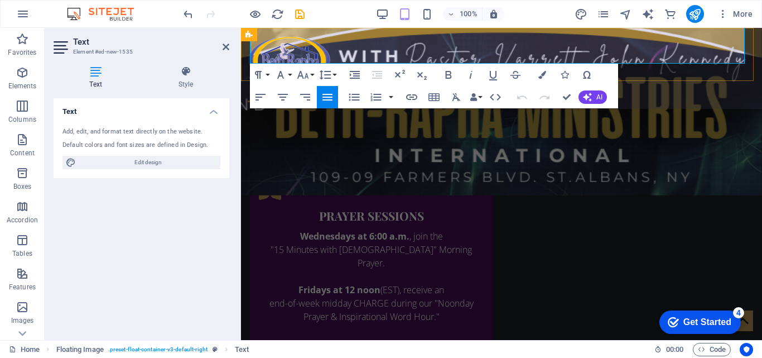
click at [438, 46] on div "Home Home Subpage About us Service Pricing Gallery Contact" at bounding box center [501, 68] width 521 height 81
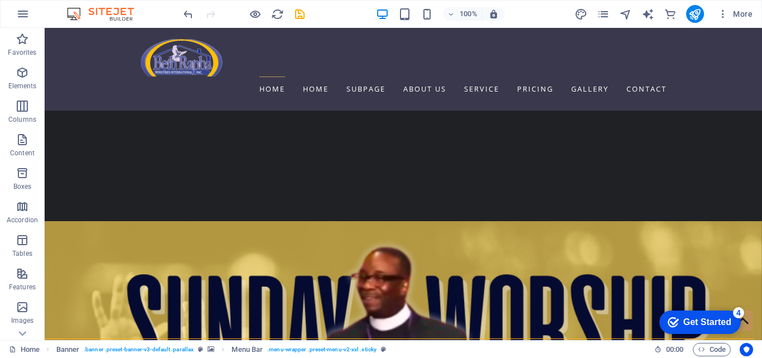
scroll to position [957, 0]
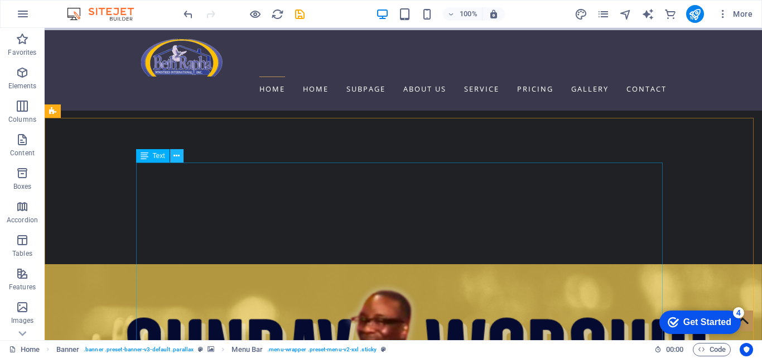
click at [178, 157] on icon at bounding box center [177, 156] width 6 height 12
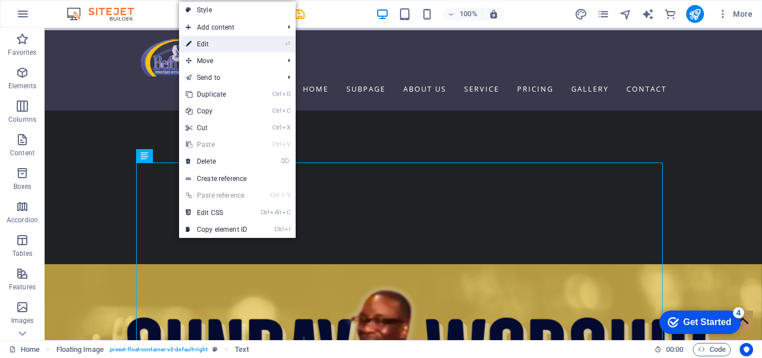
click at [219, 47] on link "⏎ Edit" at bounding box center [216, 44] width 75 height 17
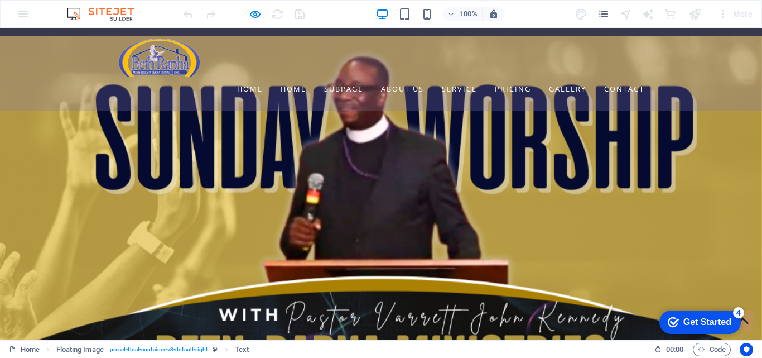
scroll to position [1209, 0]
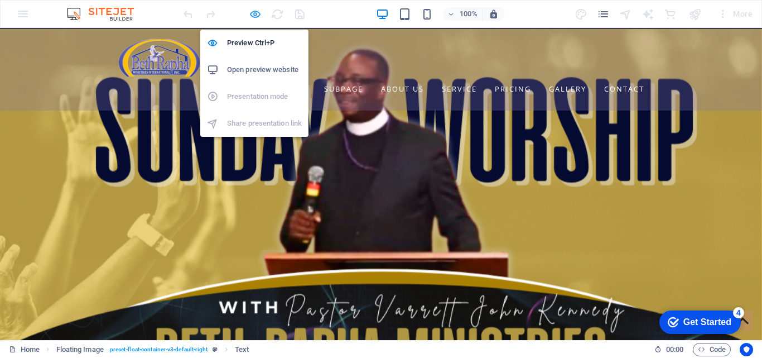
click at [261, 14] on icon "button" at bounding box center [255, 14] width 13 height 13
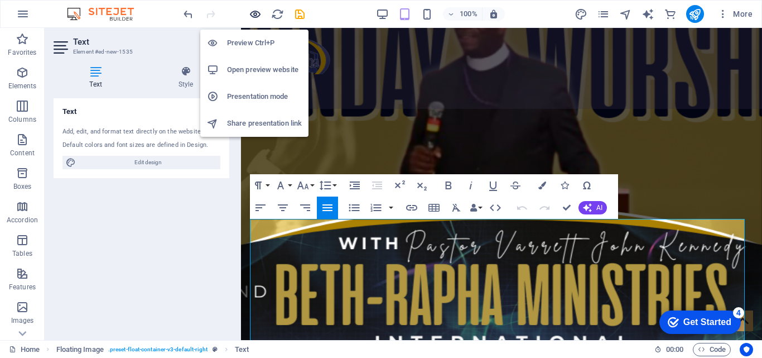
scroll to position [1023, 0]
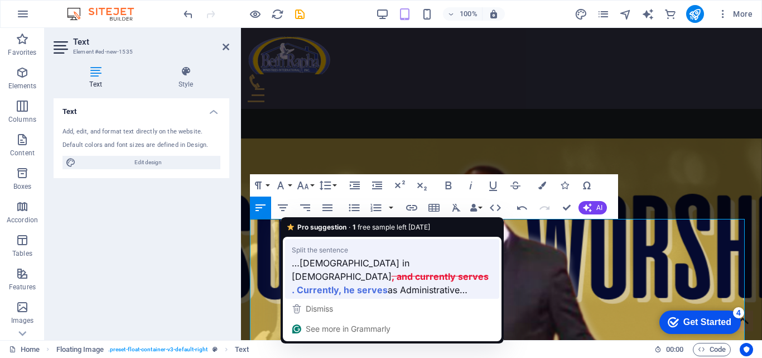
click at [426, 282] on span "as Administrative…" at bounding box center [428, 289] width 80 height 14
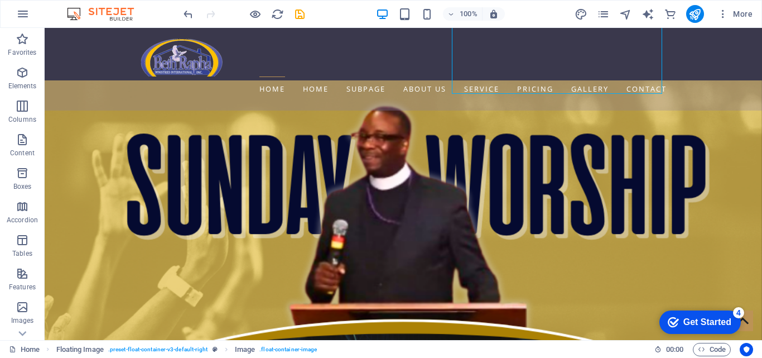
scroll to position [1160, 0]
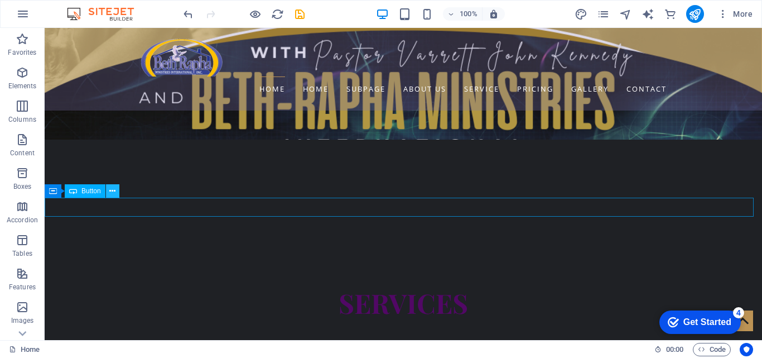
click at [112, 190] on icon at bounding box center [112, 191] width 6 height 12
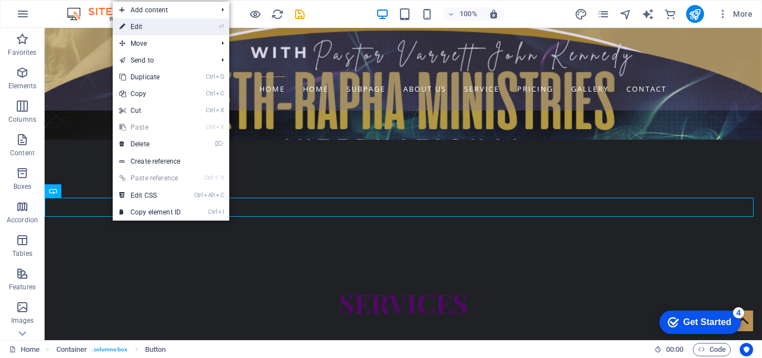
click at [121, 26] on icon at bounding box center [122, 26] width 6 height 17
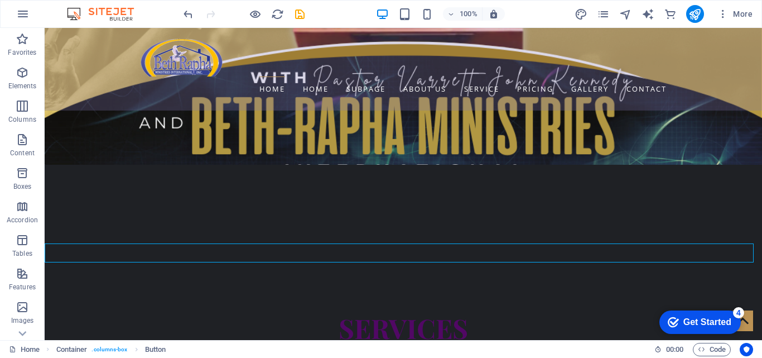
scroll to position [1009, 0]
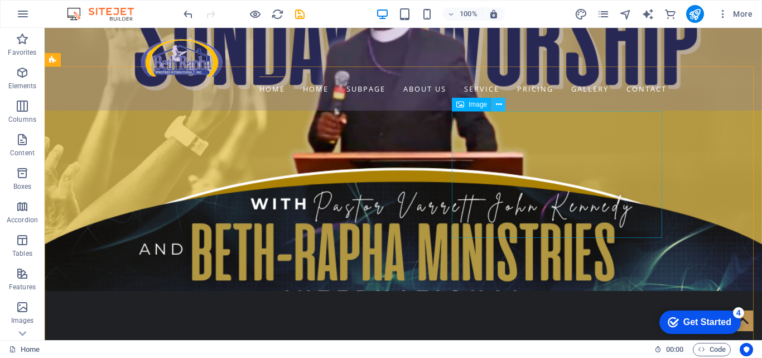
click at [502, 106] on button at bounding box center [498, 104] width 13 height 13
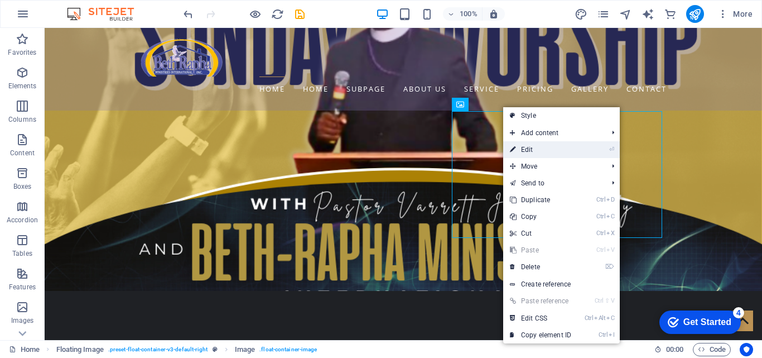
click at [547, 150] on link "⏎ Edit" at bounding box center [540, 149] width 75 height 17
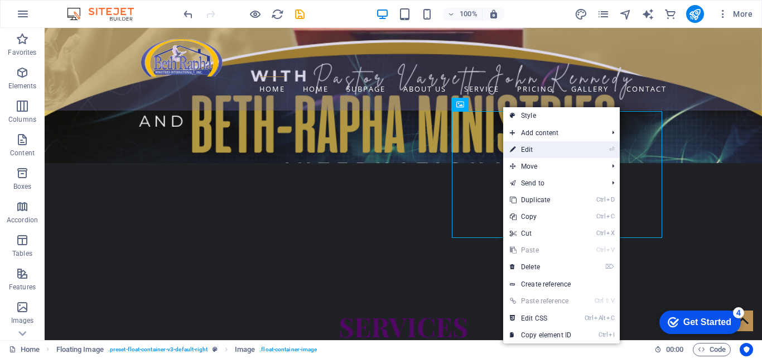
select select "%"
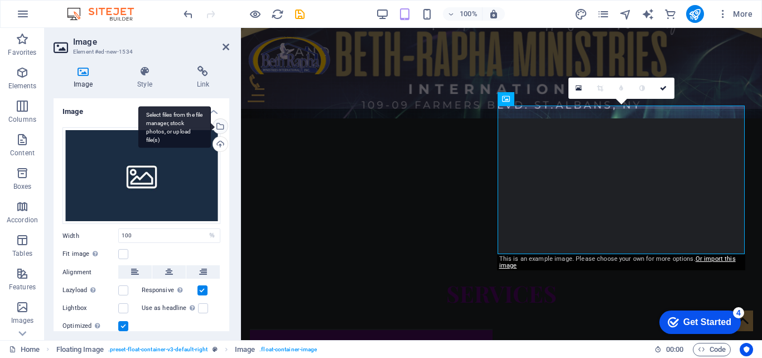
click at [219, 129] on div "Select files from the file manager, stock photos, or upload file(s)" at bounding box center [219, 127] width 17 height 17
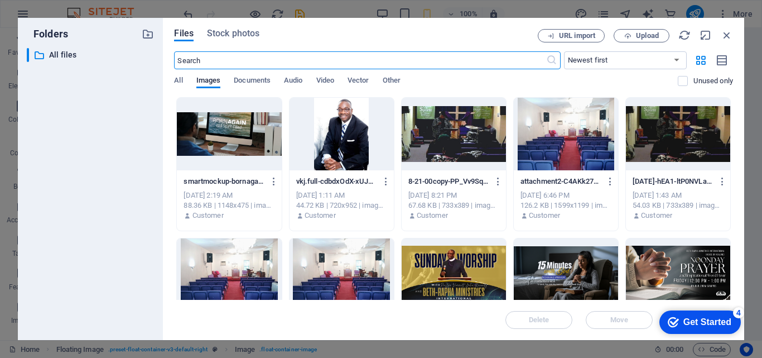
scroll to position [1481, 0]
click at [338, 129] on div at bounding box center [342, 134] width 104 height 73
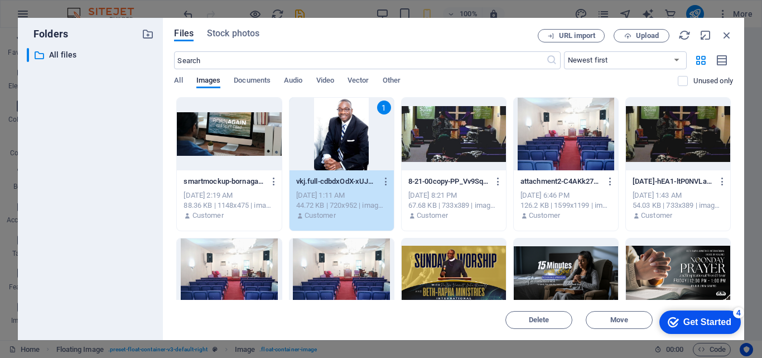
click at [338, 129] on div "1" at bounding box center [342, 134] width 104 height 73
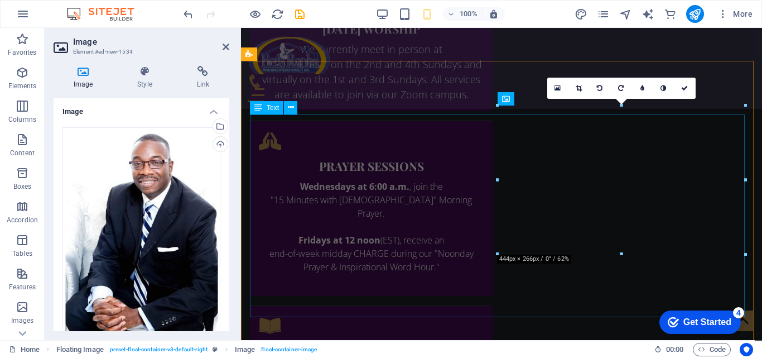
scroll to position [1137, 0]
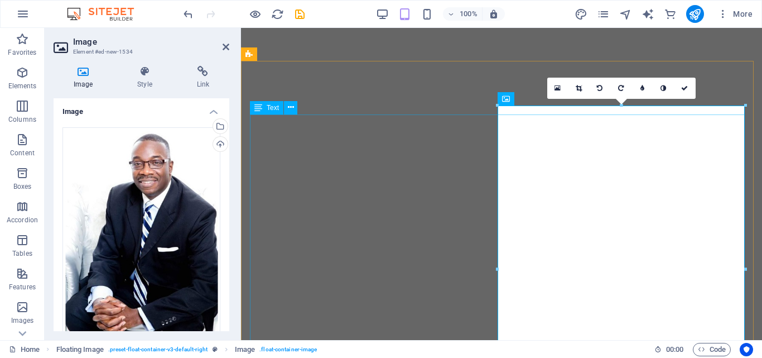
select select "%"
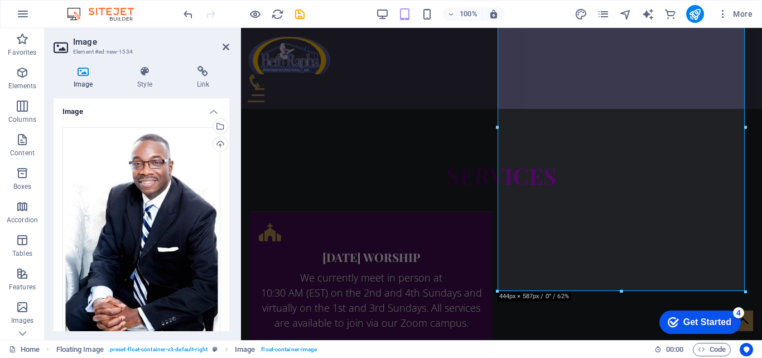
scroll to position [1356, 0]
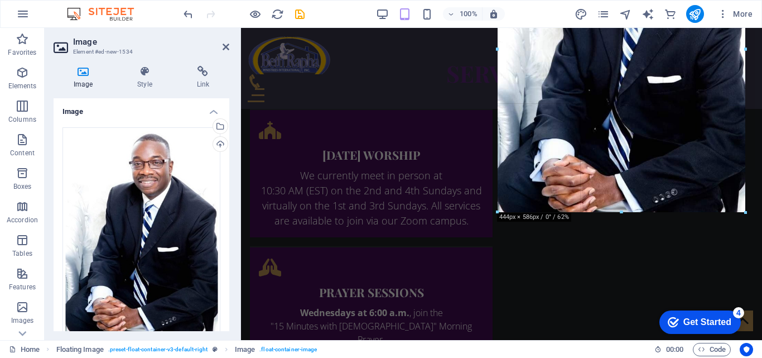
drag, startPoint x: 622, startPoint y: 211, endPoint x: 521, endPoint y: 185, distance: 104.9
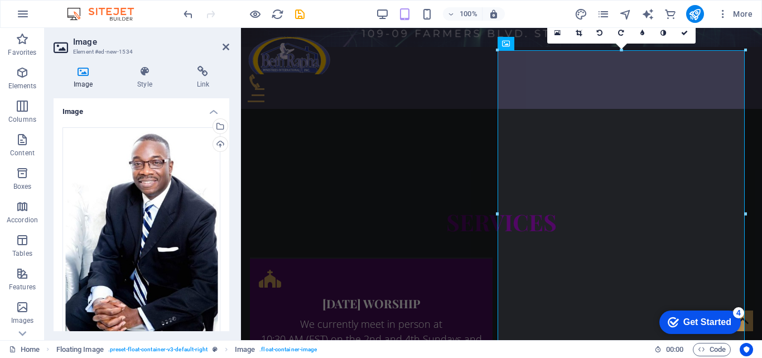
scroll to position [1192, 0]
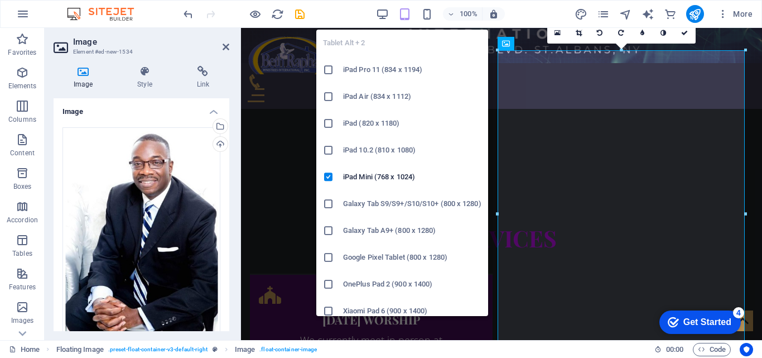
click at [402, 17] on icon "button" at bounding box center [404, 14] width 13 height 13
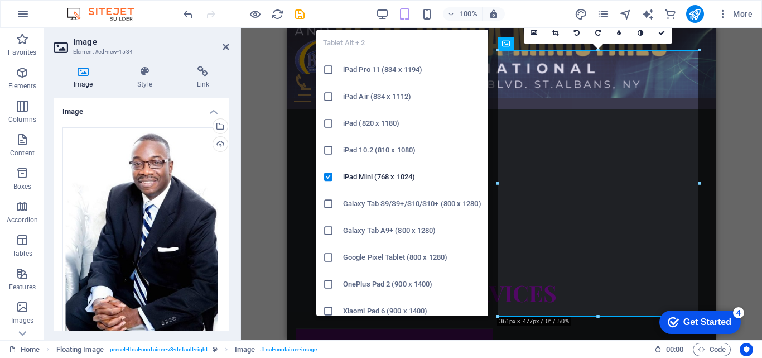
scroll to position [1232, 0]
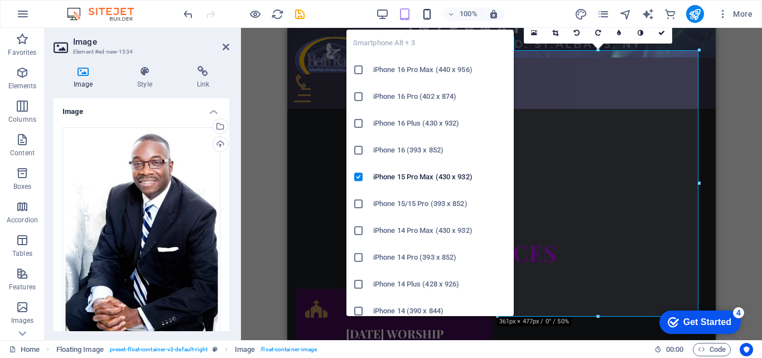
click at [427, 17] on icon "button" at bounding box center [427, 14] width 13 height 13
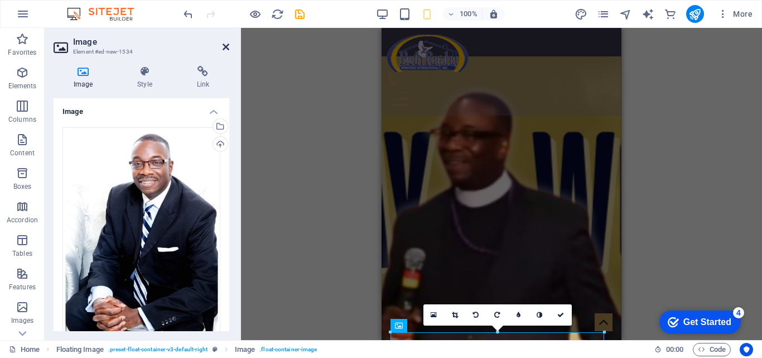
click at [228, 45] on icon at bounding box center [226, 46] width 7 height 9
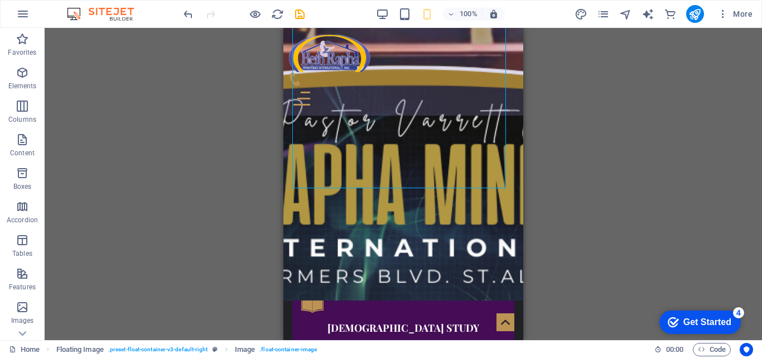
scroll to position [1659, 0]
select select "%"
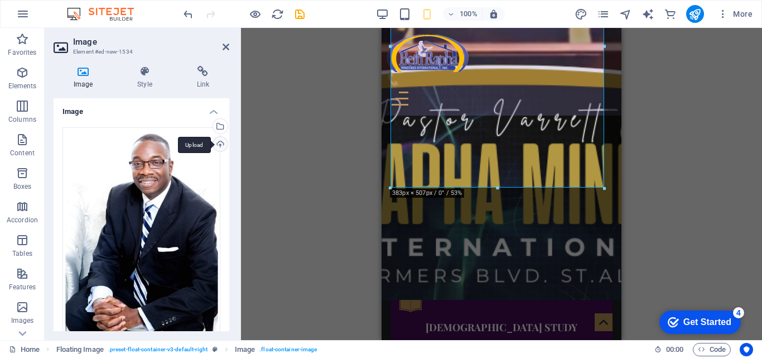
click at [221, 146] on div "Upload" at bounding box center [219, 145] width 17 height 17
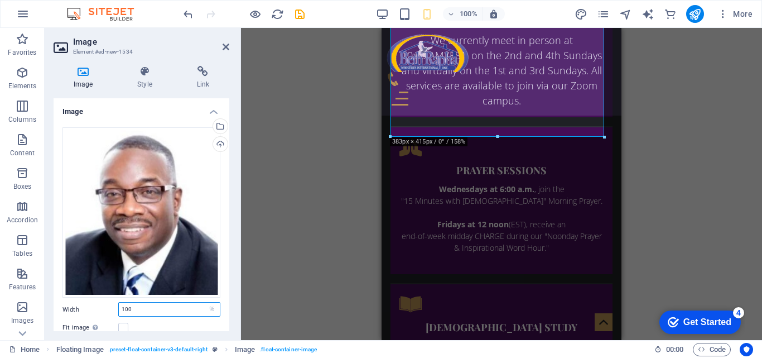
click at [136, 306] on input "100" at bounding box center [169, 308] width 101 height 13
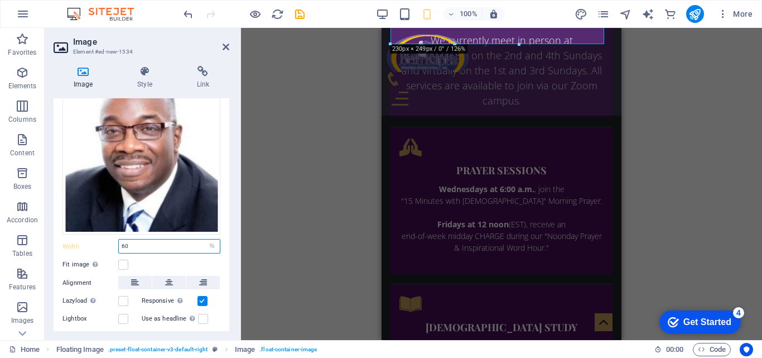
scroll to position [71, 0]
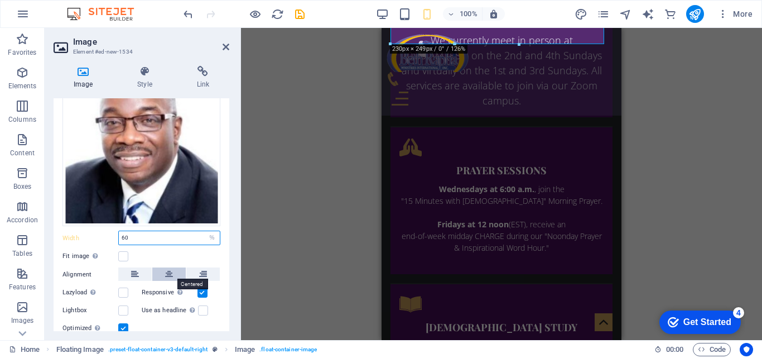
type input "60"
click at [174, 276] on button at bounding box center [168, 273] width 33 height 13
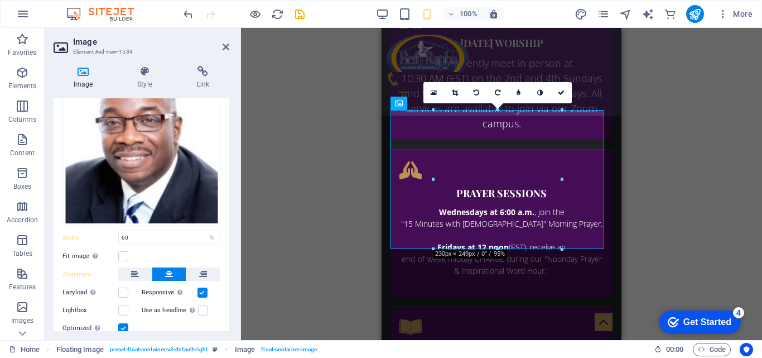
scroll to position [1317, 0]
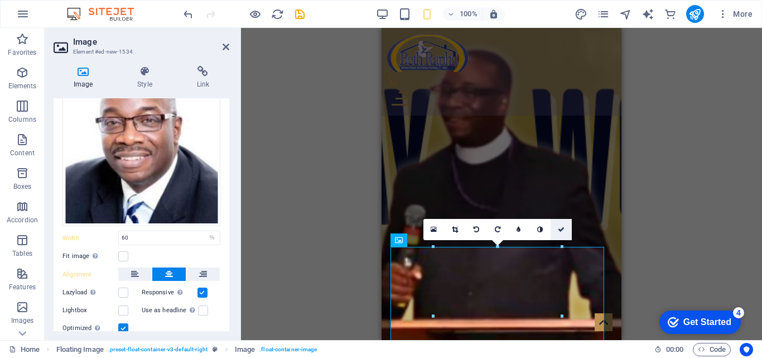
click at [562, 227] on icon at bounding box center [561, 229] width 7 height 7
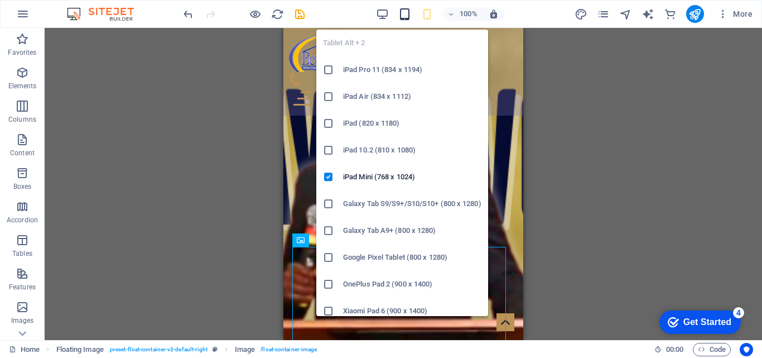
click at [398, 20] on icon "button" at bounding box center [404, 14] width 13 height 13
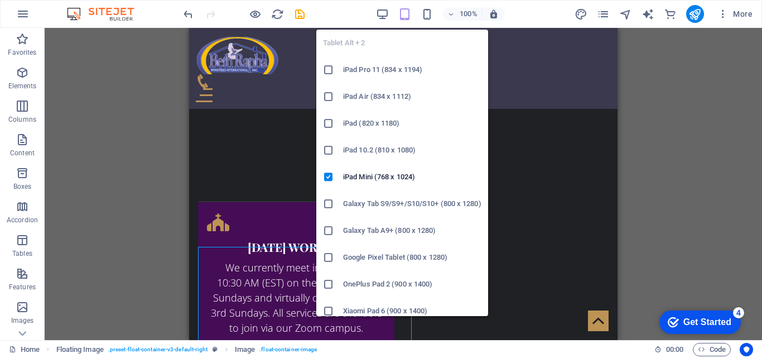
scroll to position [1319, 0]
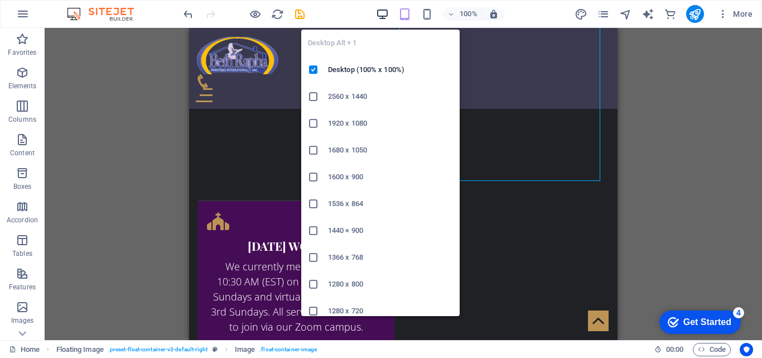
click at [381, 20] on icon "button" at bounding box center [382, 14] width 13 height 13
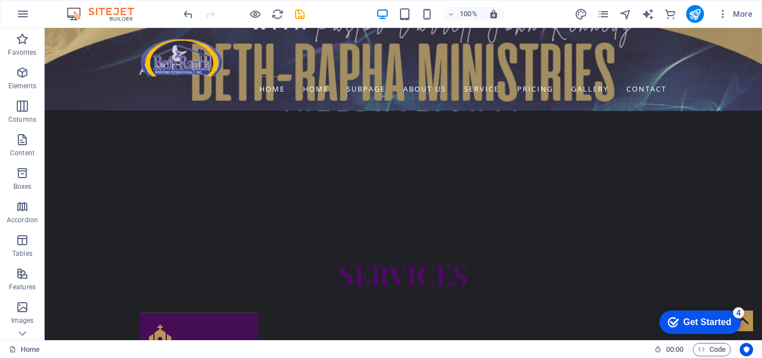
scroll to position [1231, 0]
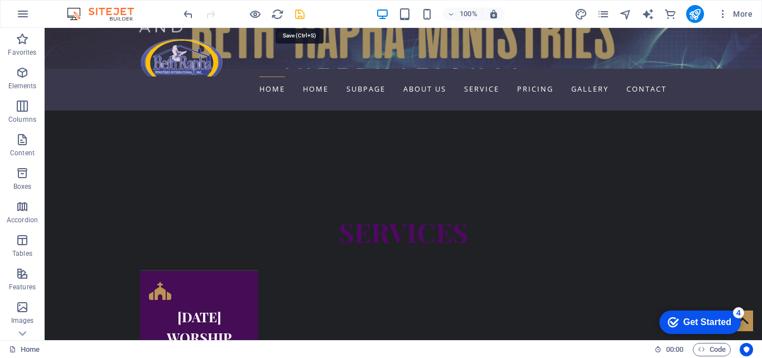
click at [299, 17] on icon "save" at bounding box center [299, 14] width 13 height 13
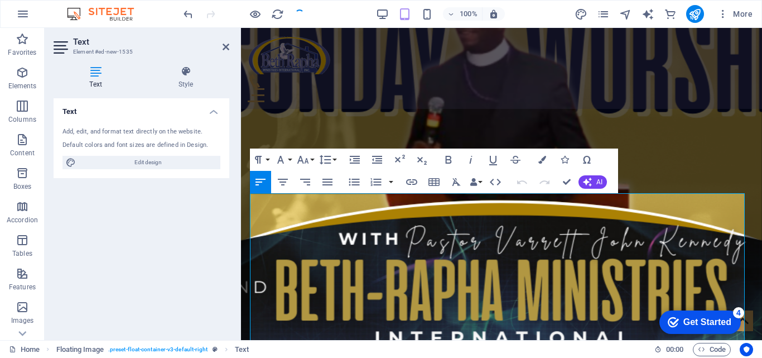
scroll to position [1058, 0]
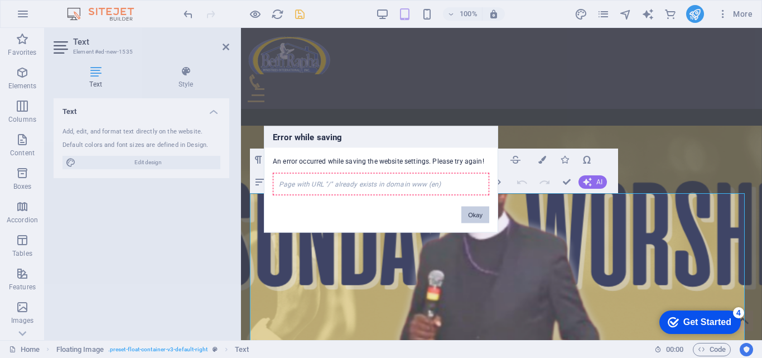
click at [489, 219] on button "Okay" at bounding box center [475, 214] width 28 height 17
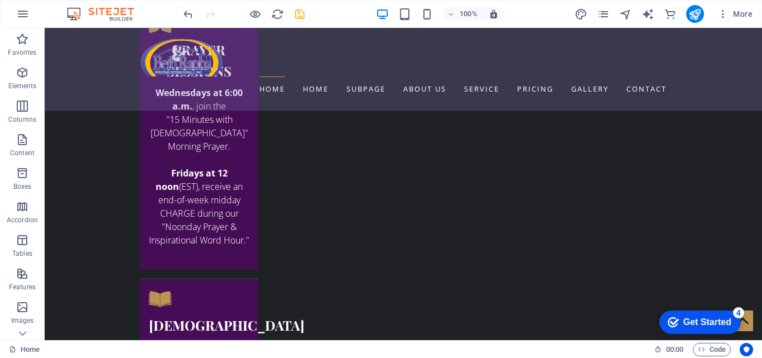
scroll to position [1719, 0]
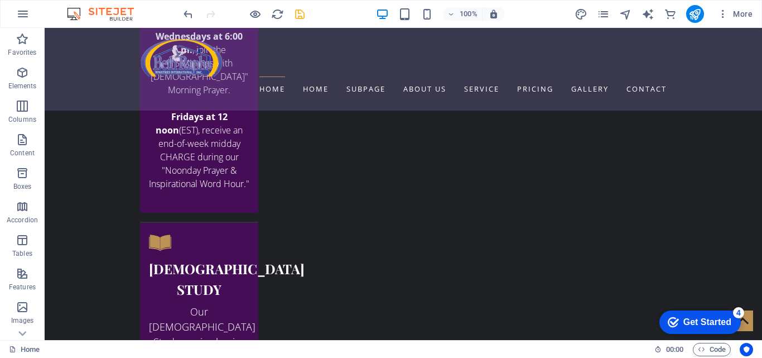
scroll to position [1875, 0]
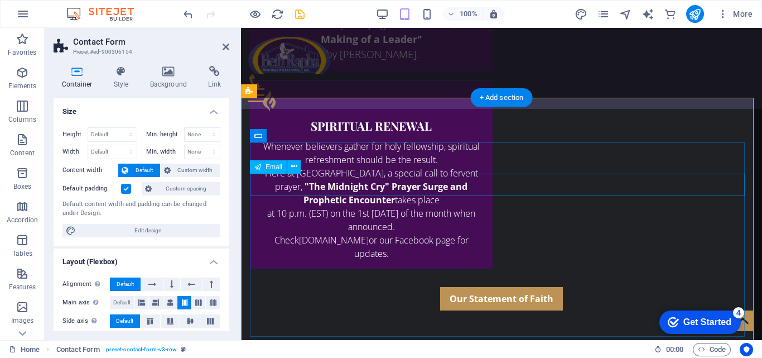
scroll to position [2036, 0]
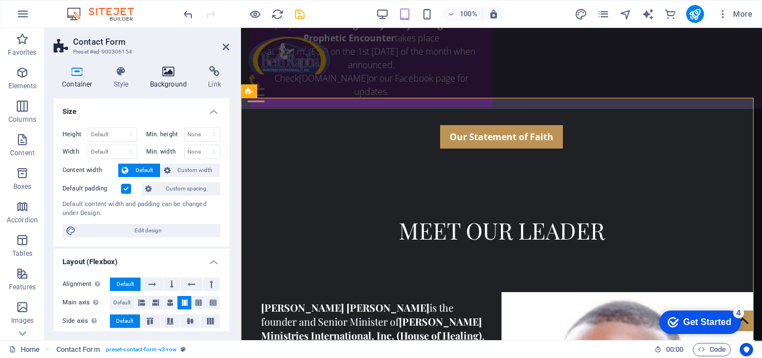
click at [174, 87] on h4 "Background" at bounding box center [171, 77] width 59 height 23
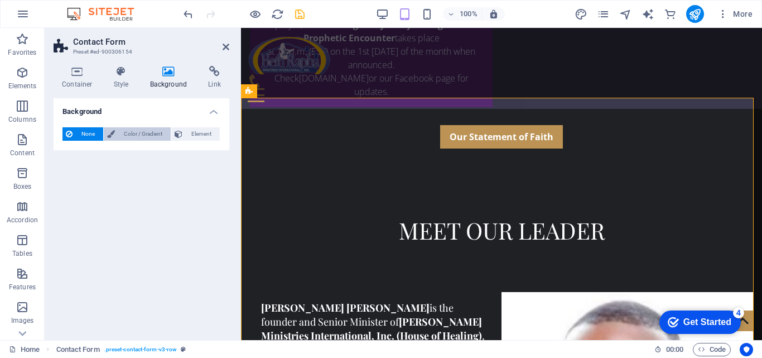
click at [129, 131] on span "Color / Gradient" at bounding box center [142, 133] width 49 height 13
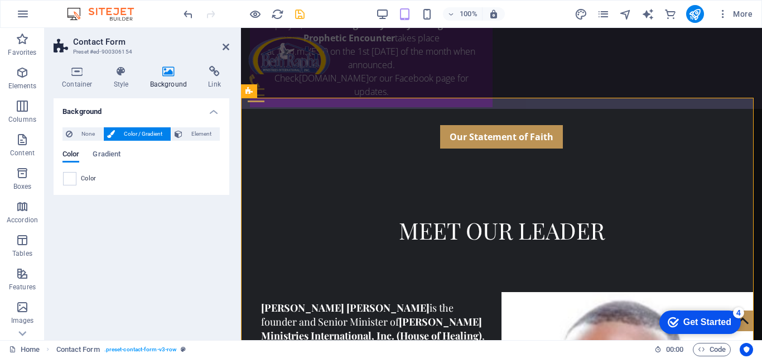
click at [234, 179] on div "Container Style Background Link Size Height Default px rem % vh vw Min. height …" at bounding box center [142, 198] width 194 height 283
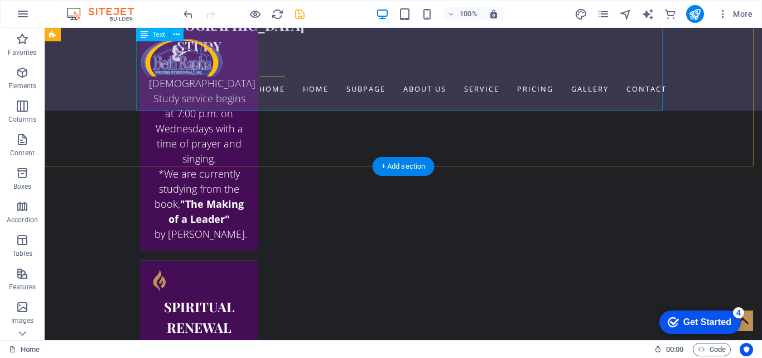
scroll to position [1760, 0]
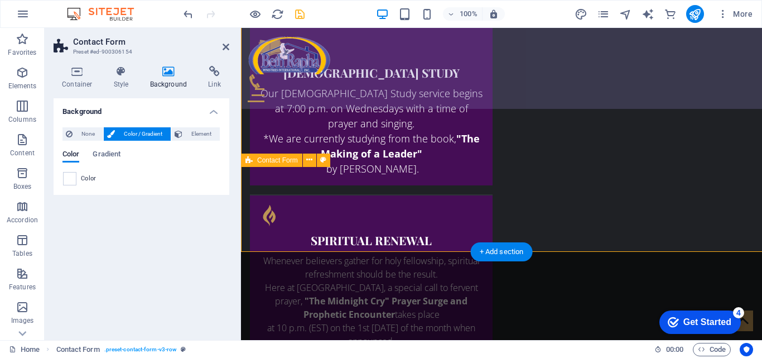
scroll to position [1967, 0]
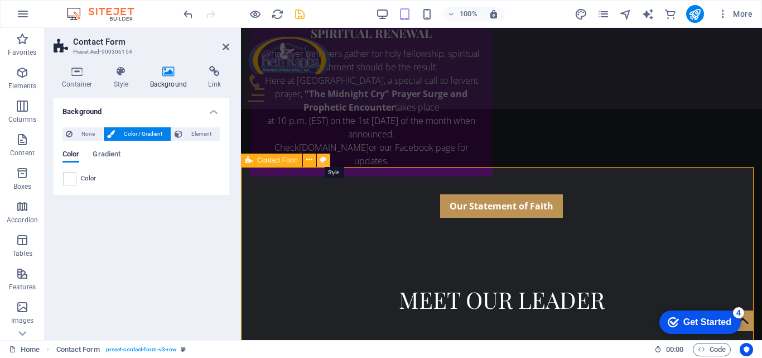
click at [321, 161] on icon at bounding box center [323, 160] width 6 height 12
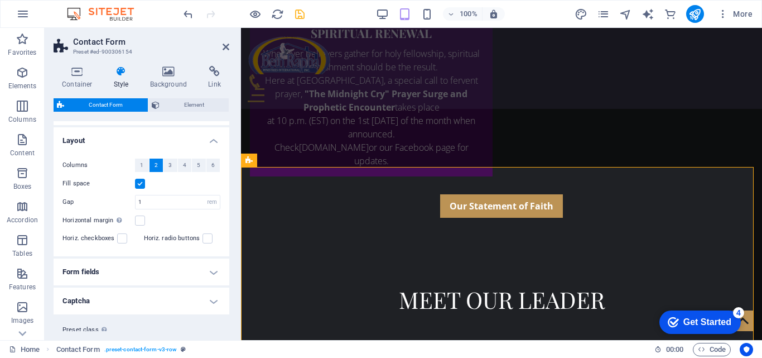
scroll to position [214, 0]
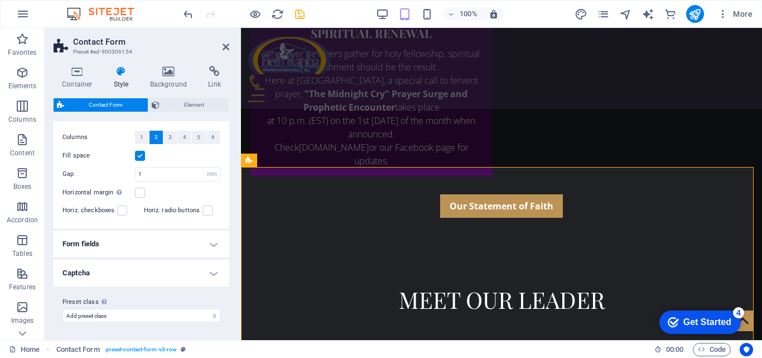
click at [213, 248] on h4 "Form fields" at bounding box center [142, 243] width 176 height 27
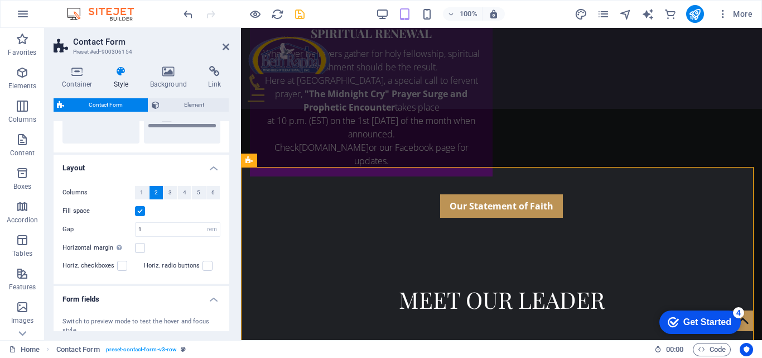
scroll to position [97, 0]
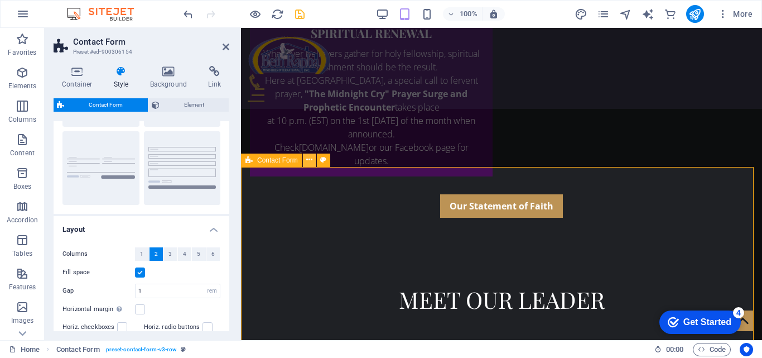
click at [310, 161] on icon at bounding box center [309, 160] width 6 height 12
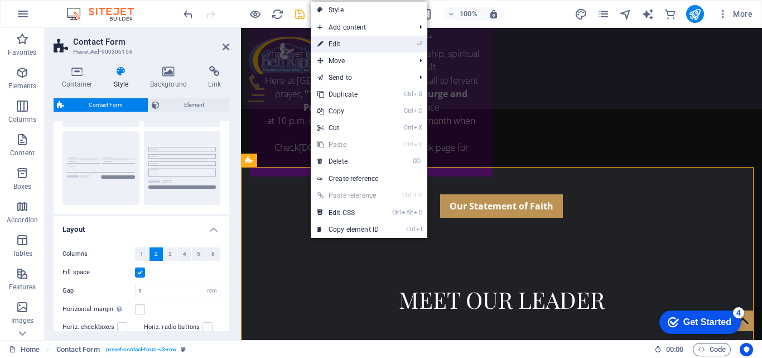
click at [363, 41] on link "⏎ Edit" at bounding box center [348, 44] width 75 height 17
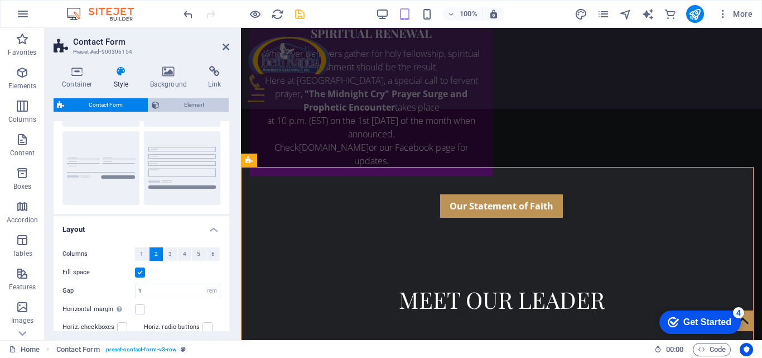
click at [207, 105] on span "Element" at bounding box center [194, 104] width 63 height 13
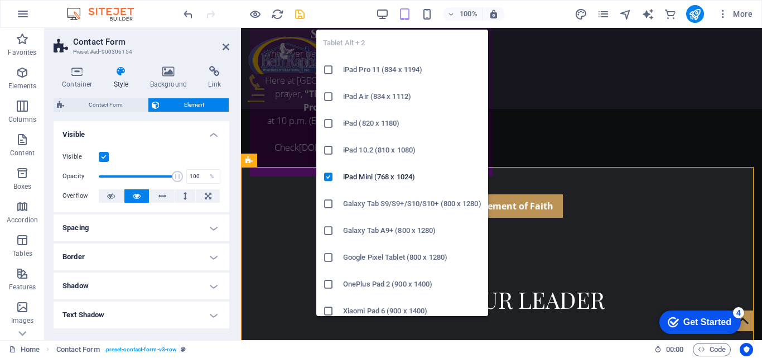
click at [407, 16] on icon "button" at bounding box center [404, 14] width 13 height 13
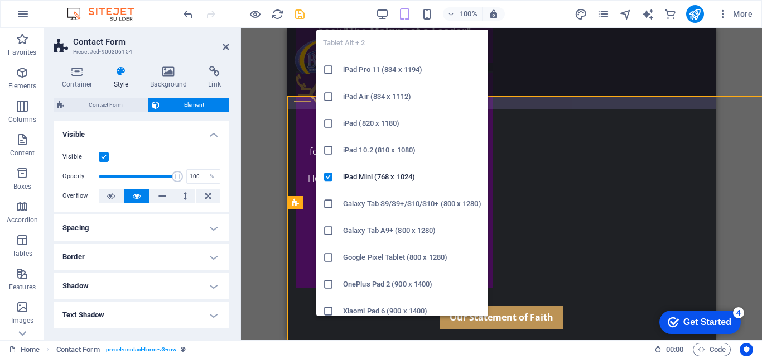
scroll to position [2038, 0]
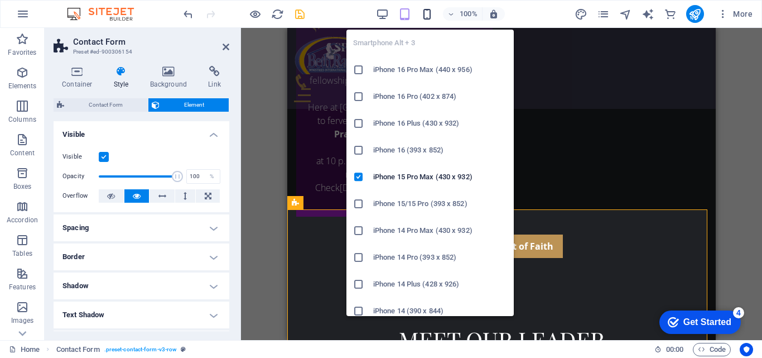
click at [425, 16] on icon "button" at bounding box center [427, 14] width 13 height 13
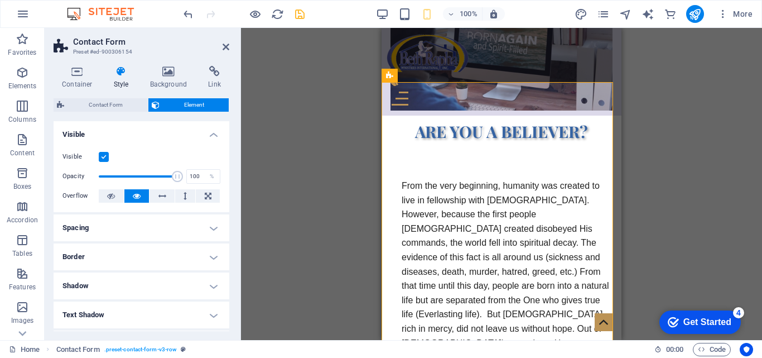
scroll to position [3167, 0]
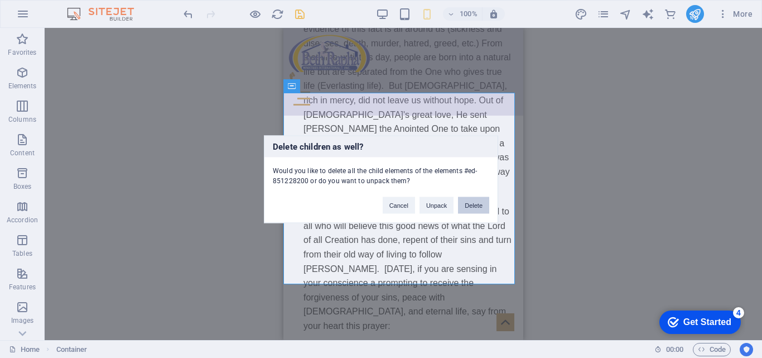
click at [480, 206] on button "Delete" at bounding box center [473, 204] width 31 height 17
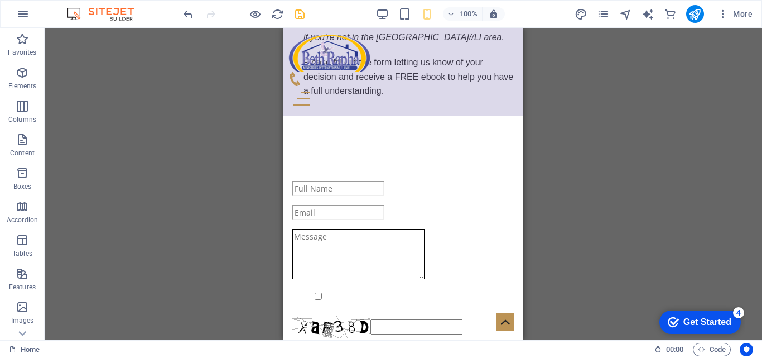
scroll to position [3795, 0]
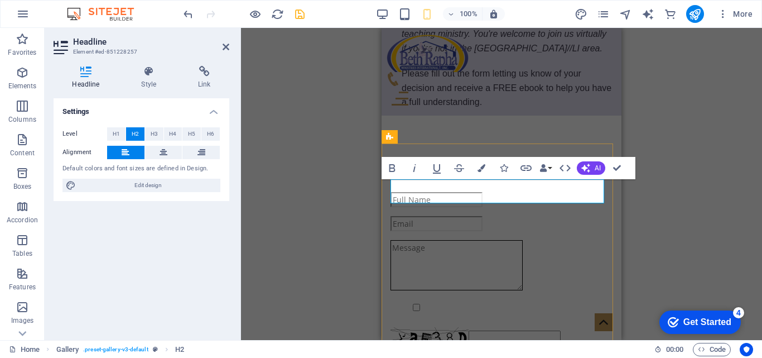
click at [479, 174] on button "Colors" at bounding box center [481, 168] width 21 height 22
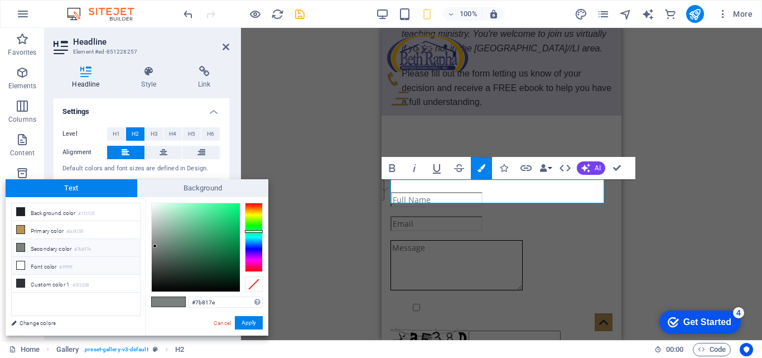
click at [65, 259] on li "Font color #ffffff" at bounding box center [76, 266] width 128 height 18
type input "#ffffff"
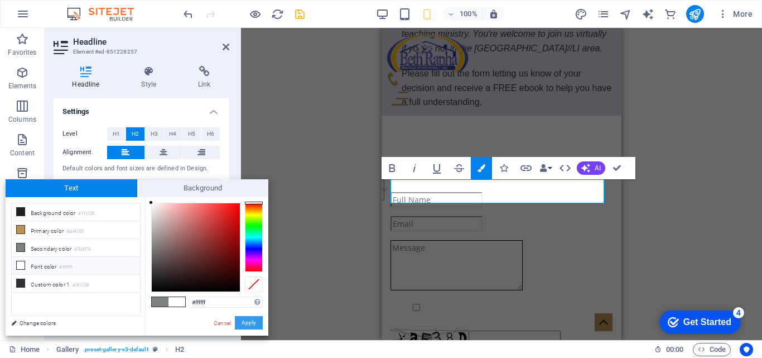
click at [252, 323] on button "Apply" at bounding box center [249, 322] width 28 height 13
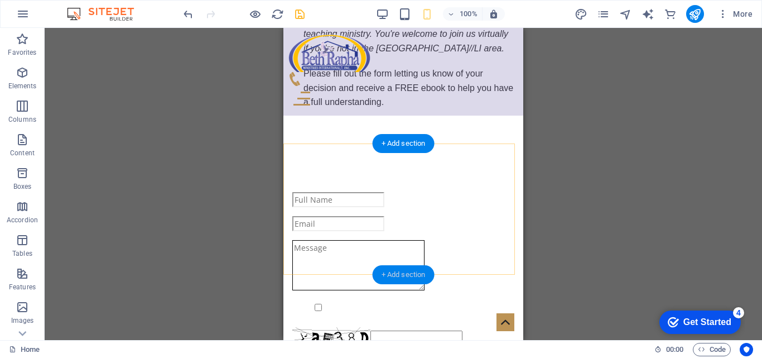
click at [389, 272] on div "+ Add section" at bounding box center [404, 274] width 62 height 19
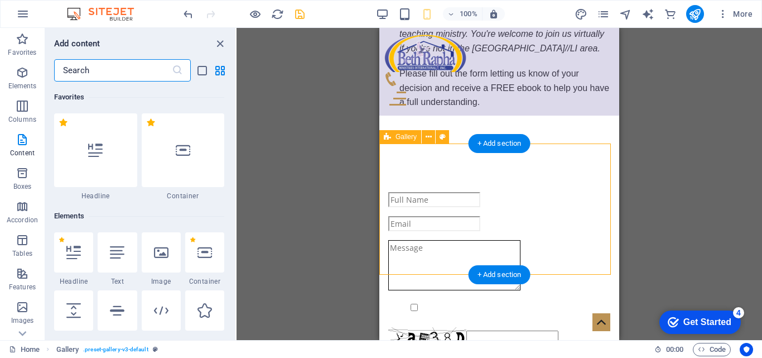
scroll to position [1952, 0]
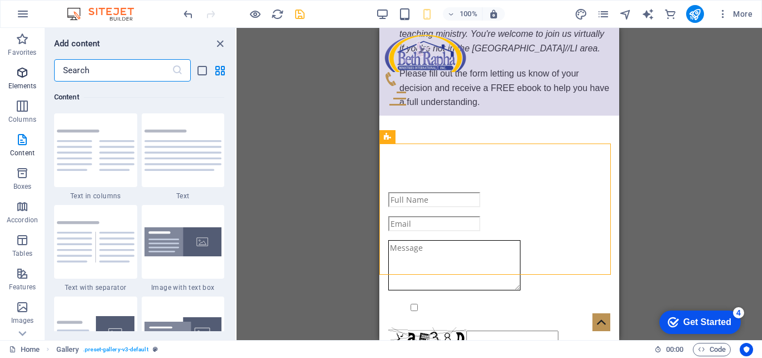
click at [25, 83] on p "Elements" at bounding box center [22, 85] width 28 height 9
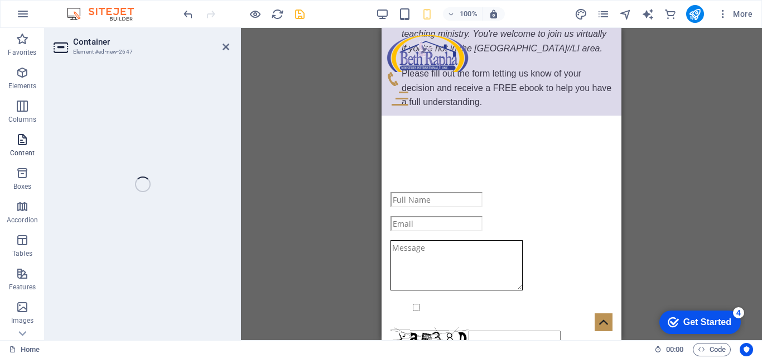
click at [26, 151] on p "Content" at bounding box center [22, 152] width 25 height 9
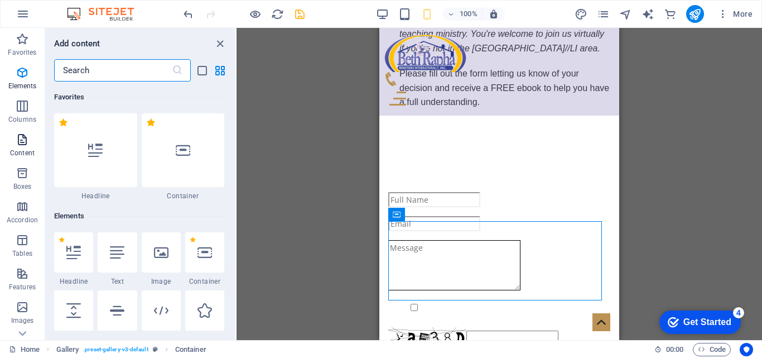
scroll to position [1952, 0]
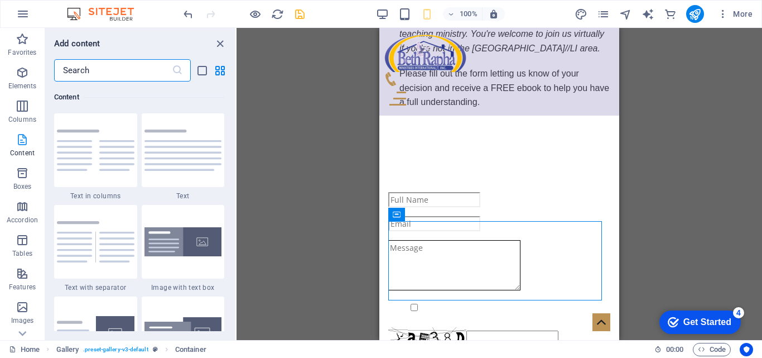
click at [22, 147] on span "Content" at bounding box center [22, 146] width 45 height 27
click at [27, 74] on icon "button" at bounding box center [22, 72] width 13 height 13
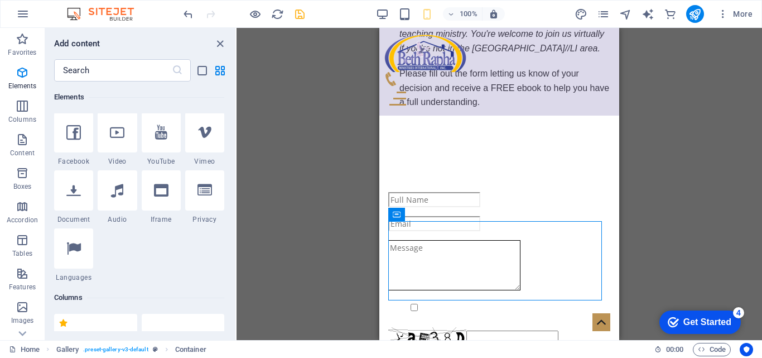
scroll to position [301, 0]
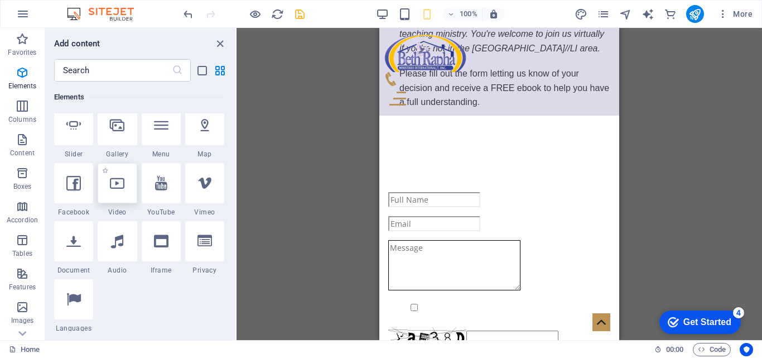
select select "%"
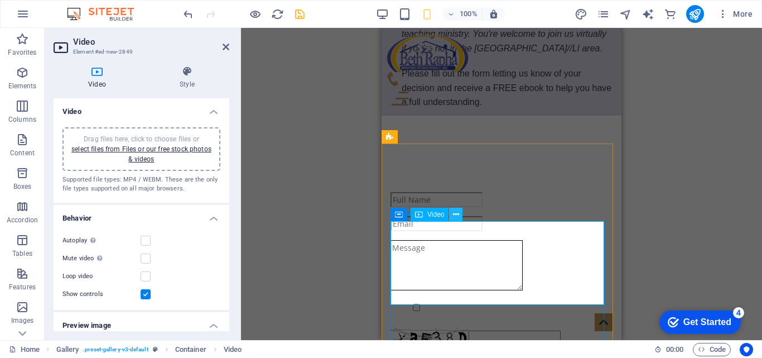
click at [457, 218] on icon at bounding box center [456, 215] width 6 height 12
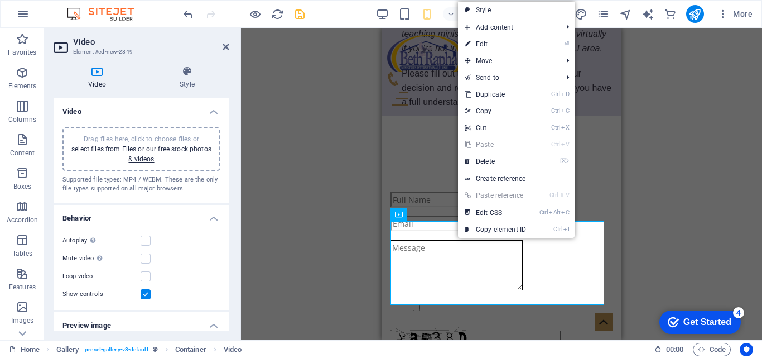
click at [163, 161] on div "Drag files here, click to choose files or select files from Files or our free s…" at bounding box center [141, 149] width 145 height 30
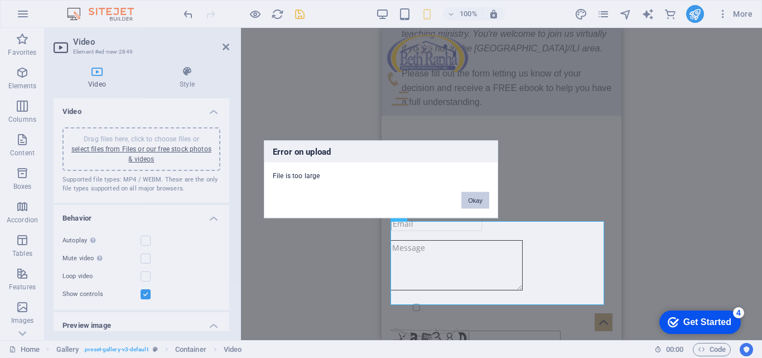
click at [478, 201] on button "Okay" at bounding box center [475, 199] width 28 height 17
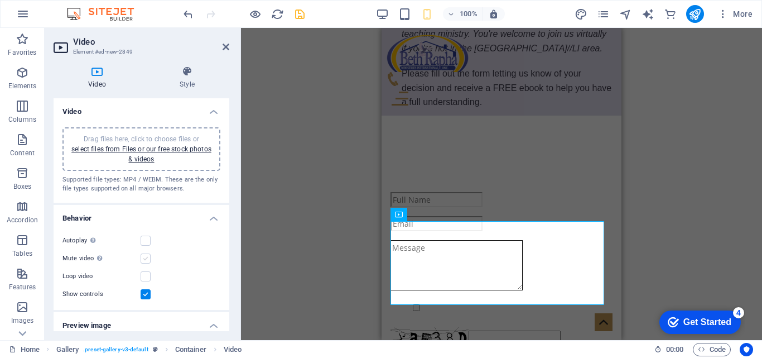
click at [150, 263] on label at bounding box center [146, 258] width 10 height 10
click at [0, 0] on input "Mute video Autoplay will be available if muted is checked" at bounding box center [0, 0] width 0 height 0
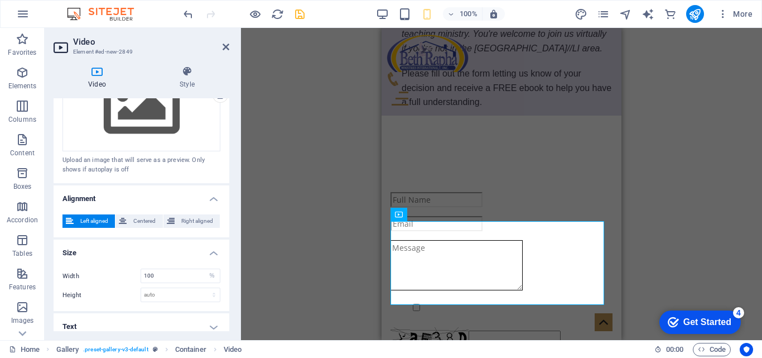
scroll to position [288, 0]
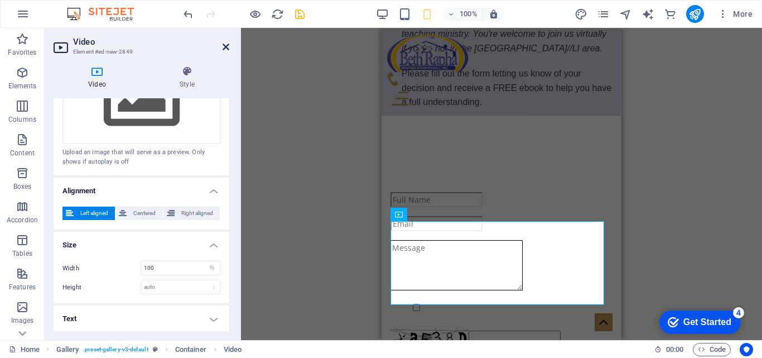
click at [225, 50] on icon at bounding box center [226, 46] width 7 height 9
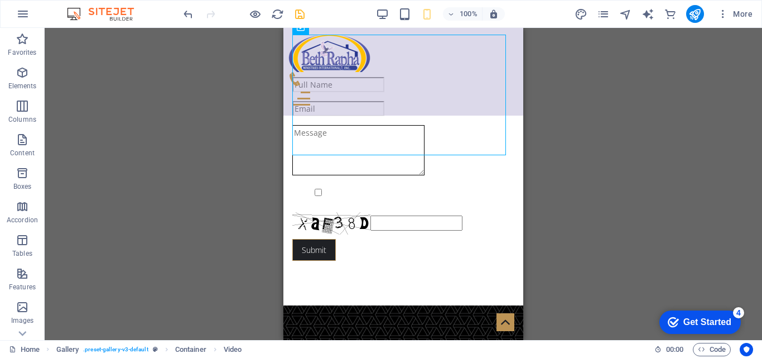
scroll to position [4022, 0]
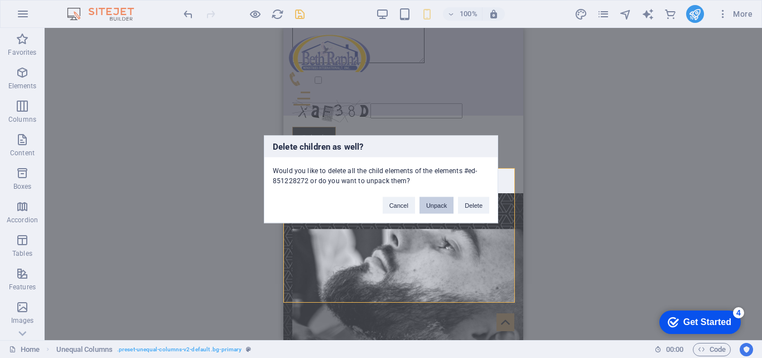
click at [432, 205] on button "Unpack" at bounding box center [437, 204] width 34 height 17
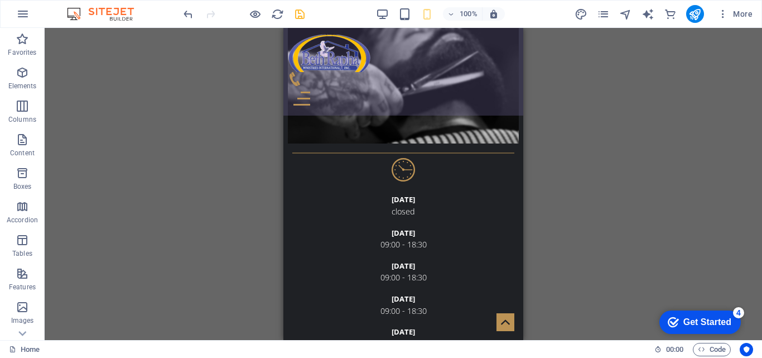
scroll to position [4500, 0]
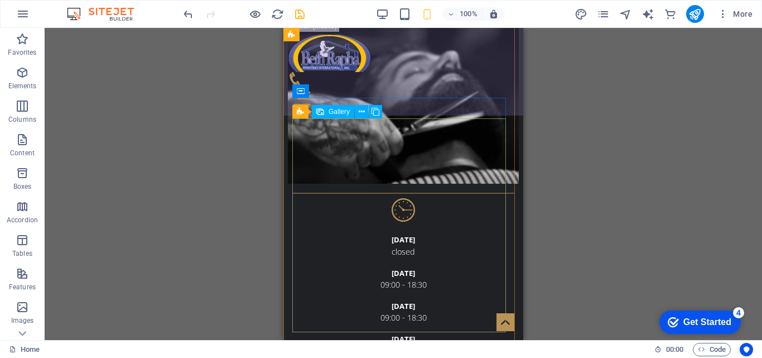
click at [321, 103] on icon at bounding box center [321, 105] width 8 height 13
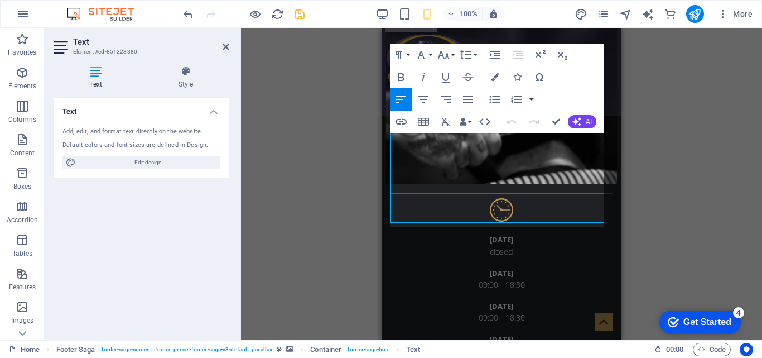
click at [421, 121] on icon "button" at bounding box center [423, 122] width 11 height 8
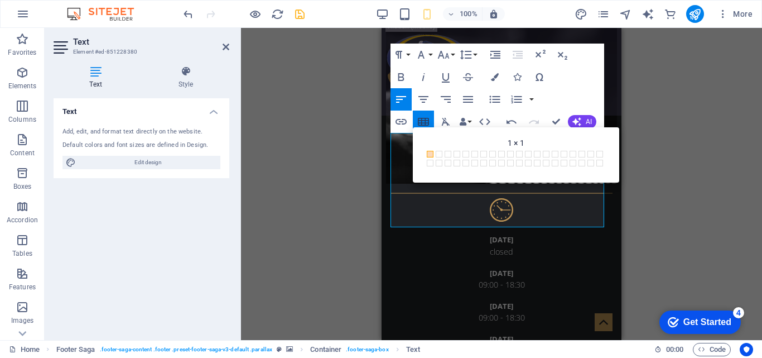
click at [421, 121] on icon "button" at bounding box center [423, 122] width 11 height 8
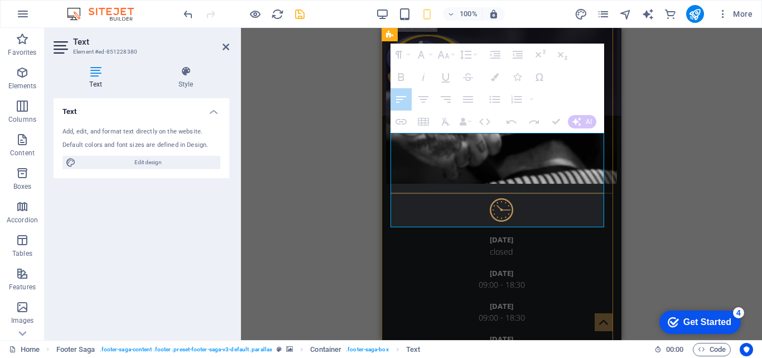
drag, startPoint x: 394, startPoint y: 141, endPoint x: 533, endPoint y: 141, distance: 138.9
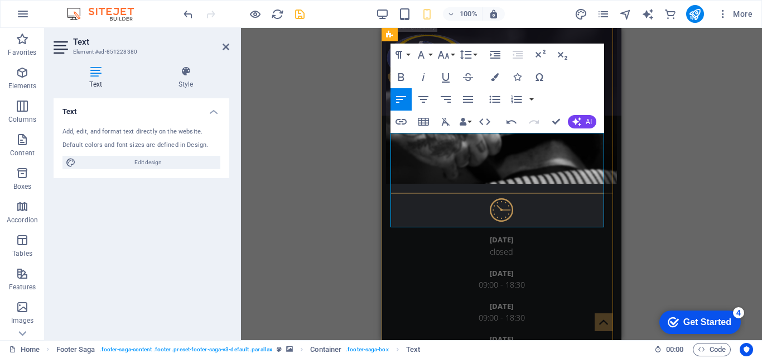
drag, startPoint x: 394, startPoint y: 192, endPoint x: 407, endPoint y: 192, distance: 12.8
drag, startPoint x: 407, startPoint y: 192, endPoint x: 391, endPoint y: 192, distance: 15.6
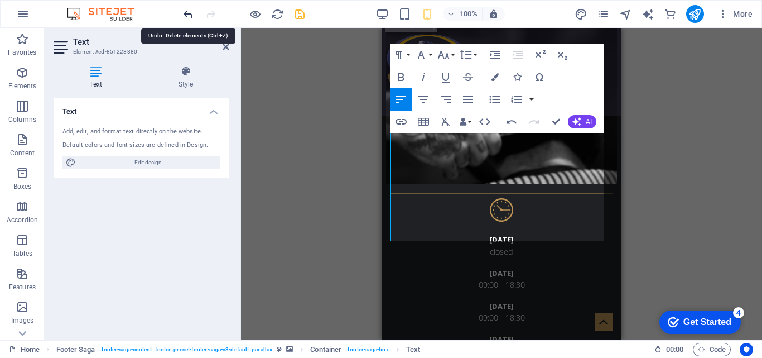
click at [191, 16] on icon "undo" at bounding box center [188, 14] width 13 height 13
click at [186, 14] on icon "undo" at bounding box center [188, 14] width 13 height 13
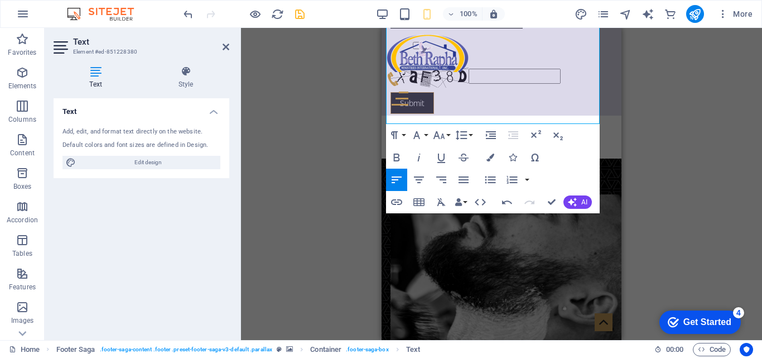
scroll to position [4613, 0]
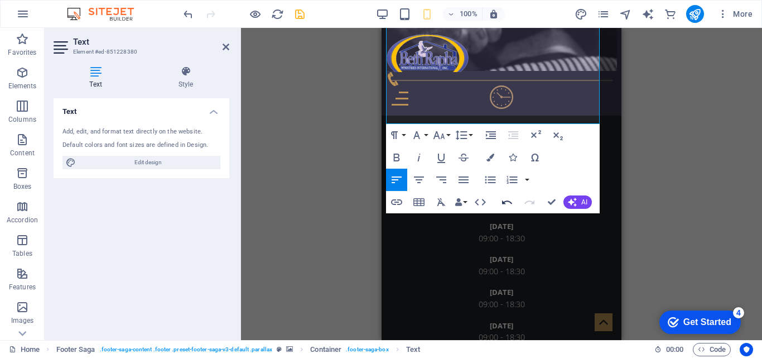
click at [504, 203] on icon "button" at bounding box center [507, 202] width 10 height 4
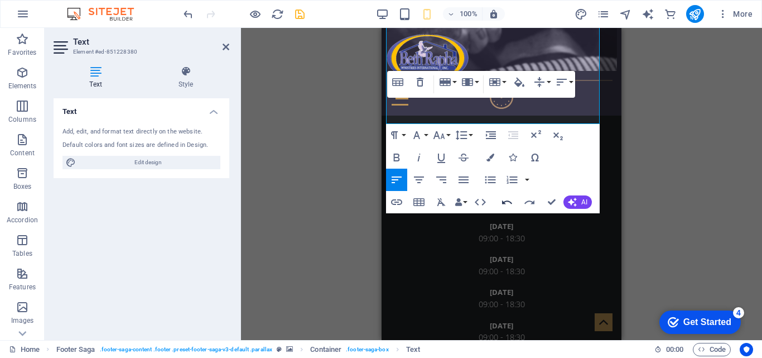
click at [504, 203] on icon "button" at bounding box center [507, 202] width 10 height 4
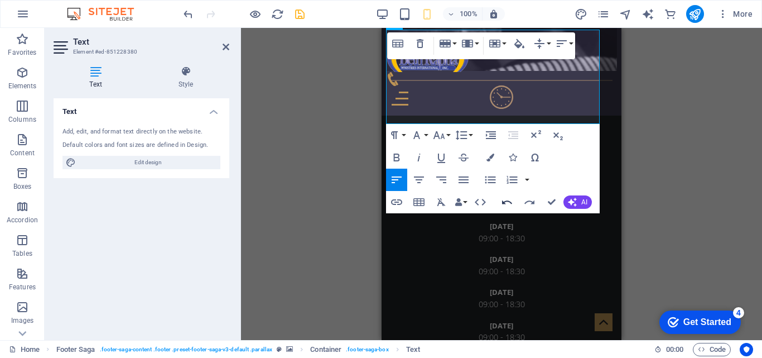
scroll to position [4599, 0]
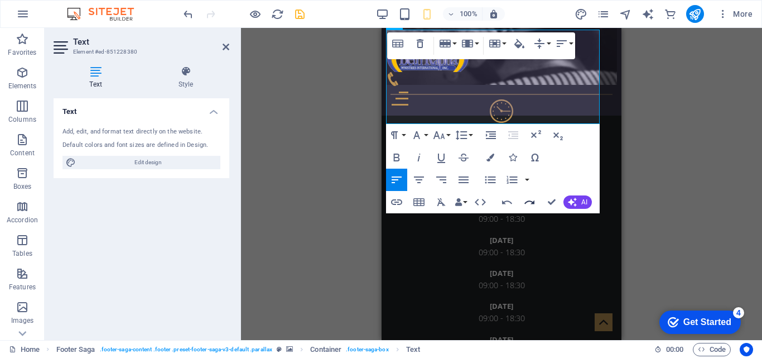
click at [526, 203] on icon "button" at bounding box center [529, 202] width 10 height 4
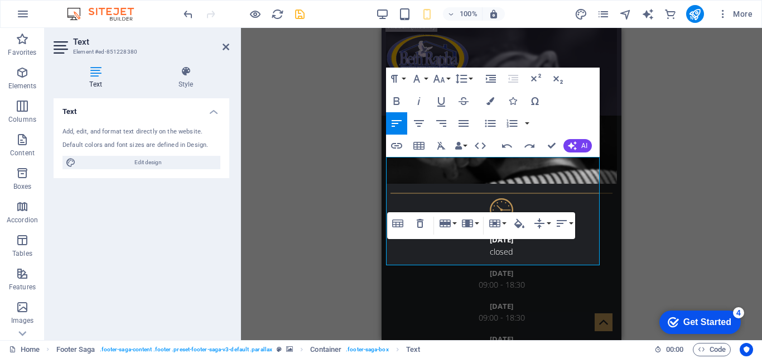
scroll to position [4472, 0]
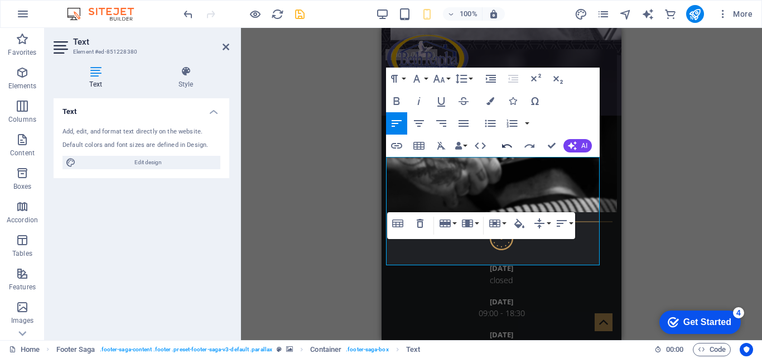
click at [507, 150] on icon "button" at bounding box center [506, 145] width 13 height 13
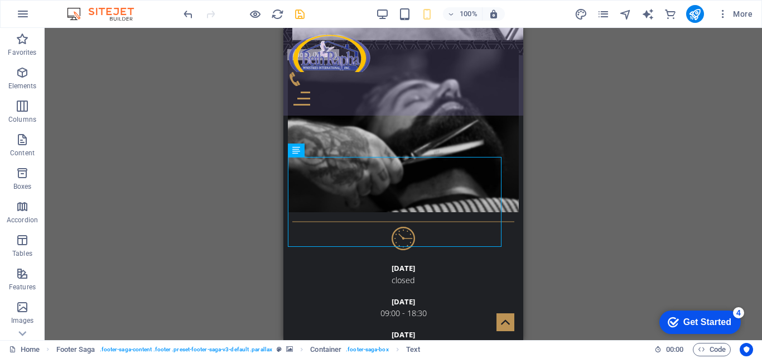
click at [551, 148] on div "Drag here to replace the existing content. Press “Ctrl” if you want to create a…" at bounding box center [404, 184] width 718 height 312
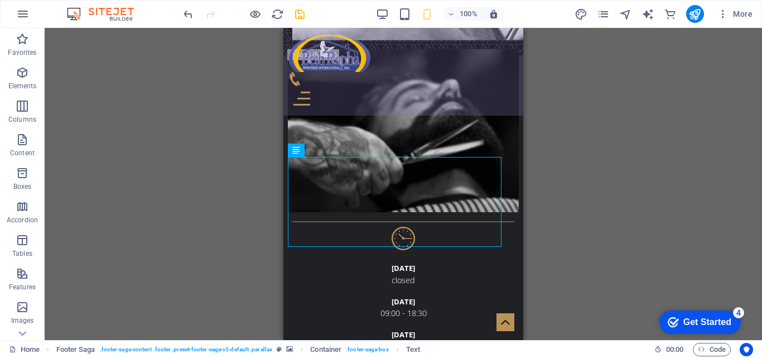
click at [550, 147] on div "Drag here to replace the existing content. Press “Ctrl” if you want to create a…" at bounding box center [404, 184] width 718 height 312
click at [306, 13] on icon "save" at bounding box center [299, 14] width 13 height 13
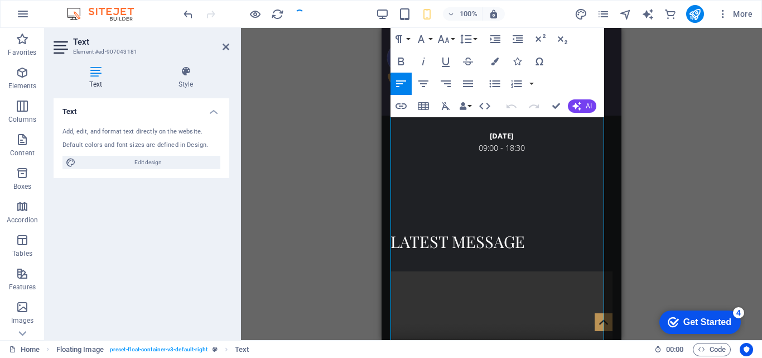
scroll to position [1534, 0]
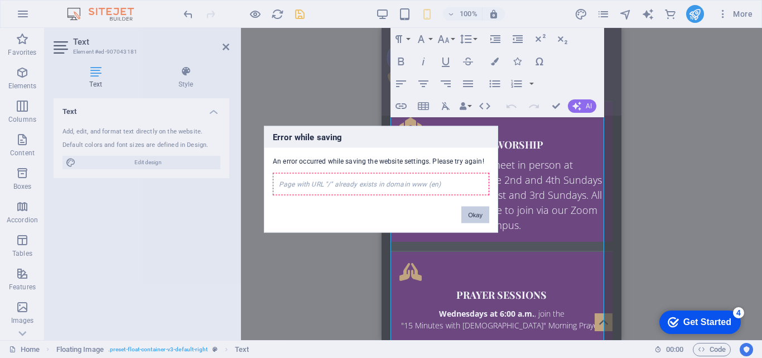
click button "Okay" at bounding box center [475, 214] width 28 height 17
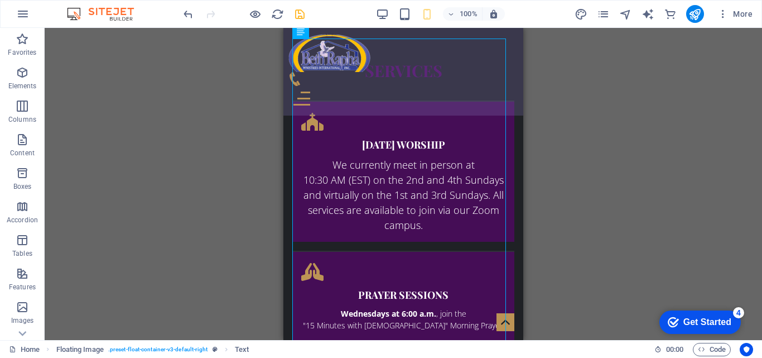
click at [558, 109] on div "Drag here to replace the existing content. Press “Ctrl” if you want to create a…" at bounding box center [404, 184] width 718 height 312
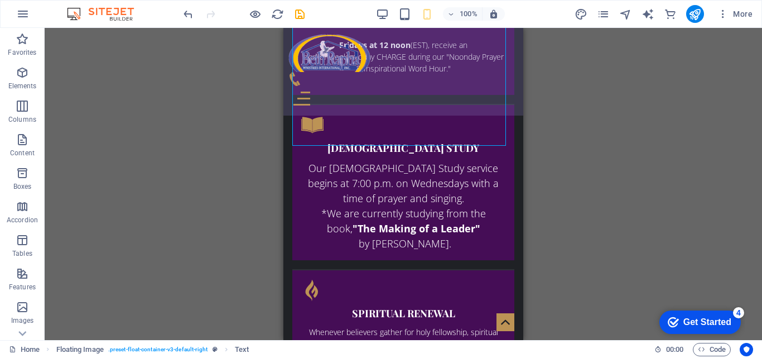
scroll to position [1857, 0]
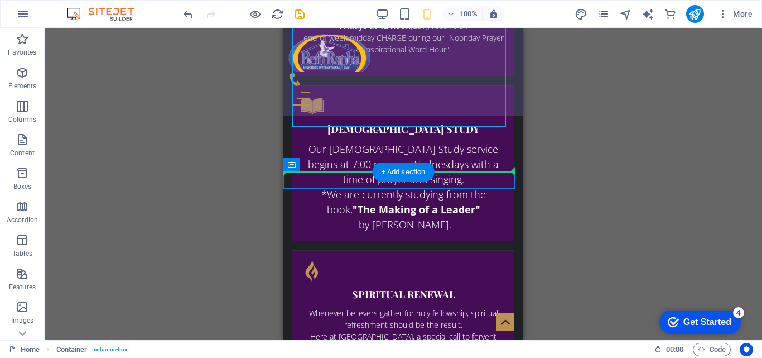
drag, startPoint x: 575, startPoint y: 195, endPoint x: 305, endPoint y: 155, distance: 273.6
drag, startPoint x: 579, startPoint y: 191, endPoint x: 335, endPoint y: 124, distance: 253.4
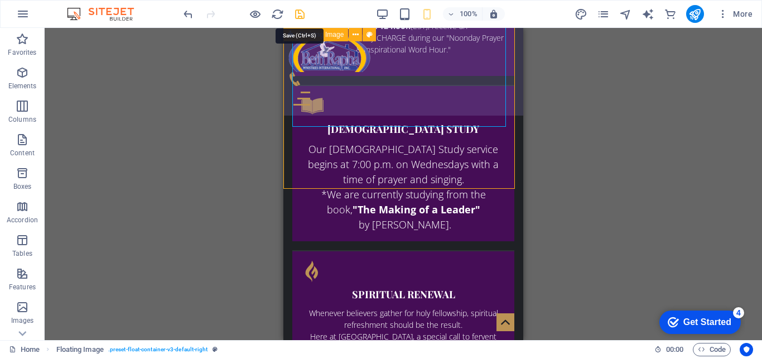
click at [305, 18] on icon "save" at bounding box center [299, 14] width 13 height 13
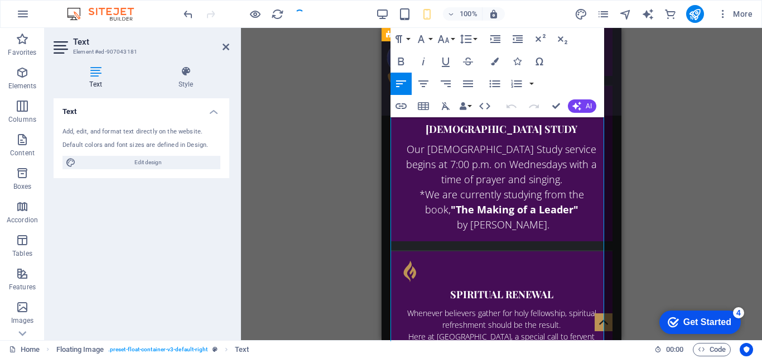
scroll to position [1534, 0]
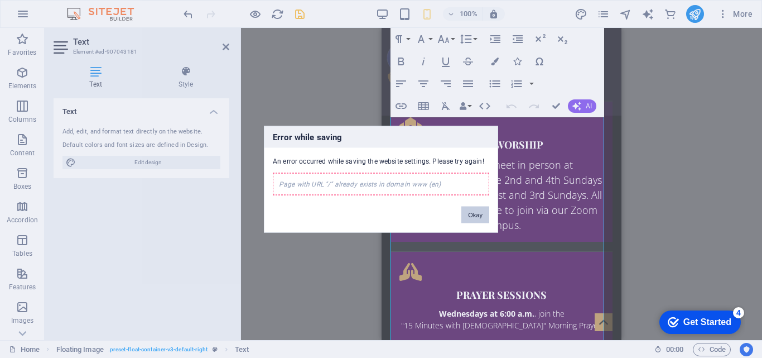
click at [466, 215] on button "Okay" at bounding box center [475, 214] width 28 height 17
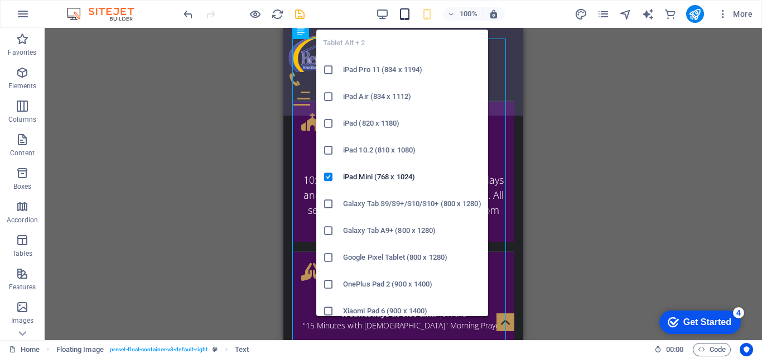
click at [407, 16] on icon "button" at bounding box center [404, 14] width 13 height 13
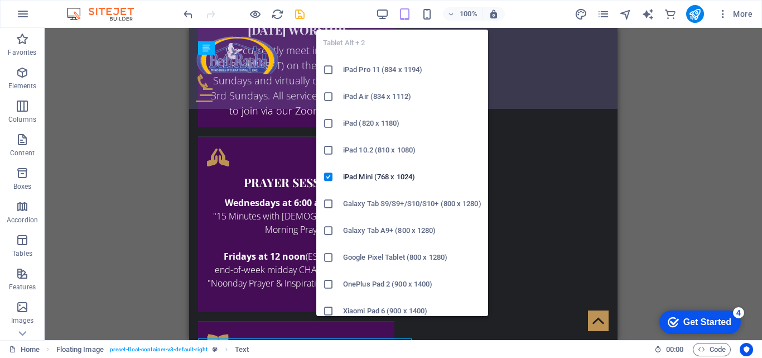
scroll to position [1236, 0]
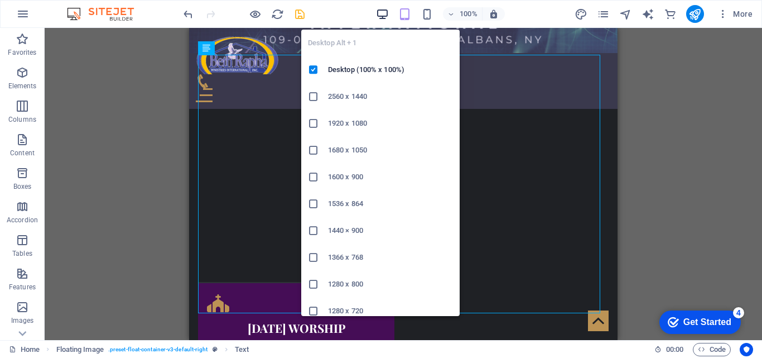
click at [386, 16] on icon "button" at bounding box center [382, 14] width 13 height 13
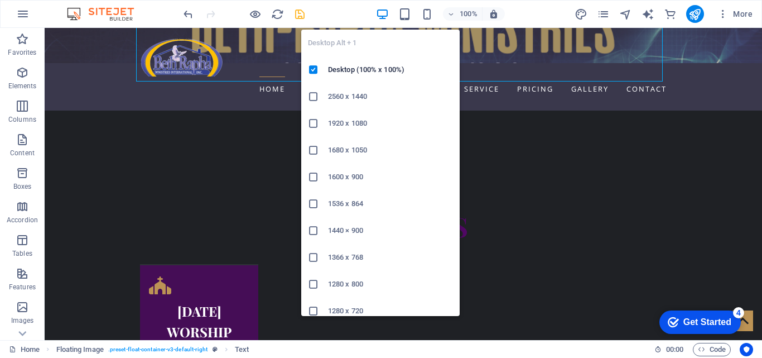
scroll to position [4, 0]
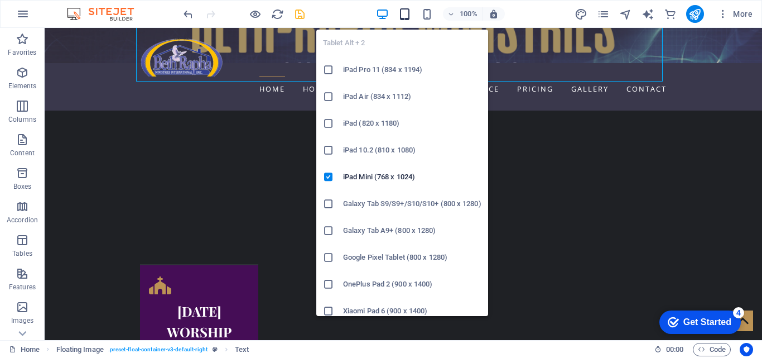
click at [403, 16] on icon "button" at bounding box center [404, 14] width 13 height 13
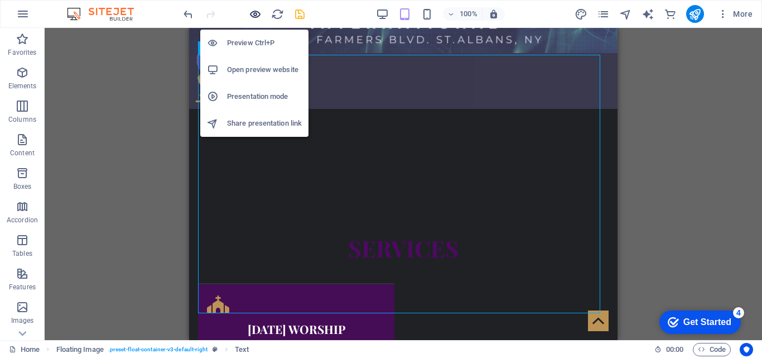
click at [257, 16] on icon "button" at bounding box center [255, 14] width 13 height 13
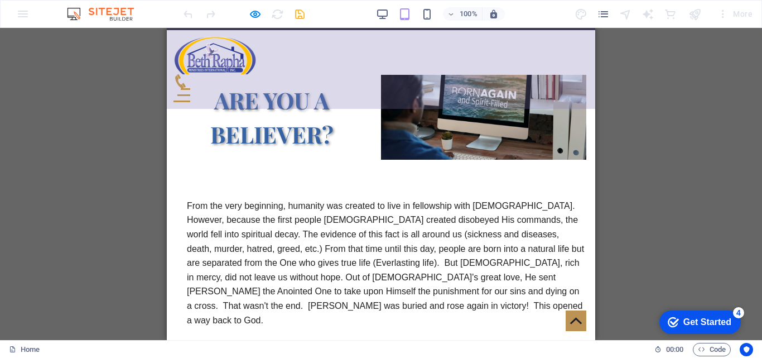
scroll to position [2700, 0]
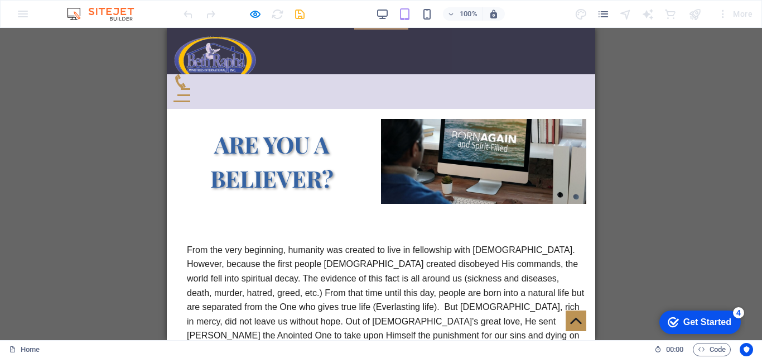
drag, startPoint x: 590, startPoint y: 235, endPoint x: 769, endPoint y: 281, distance: 184.8
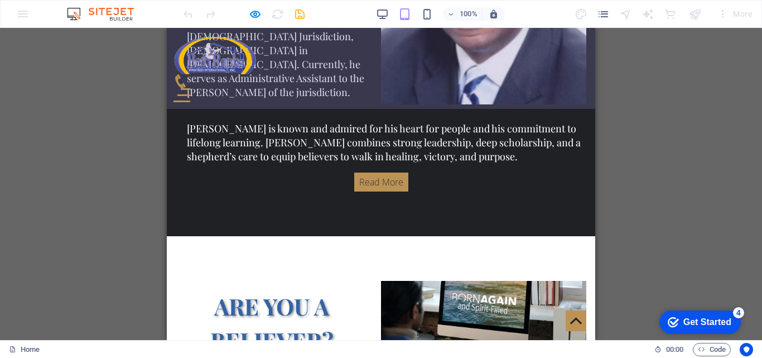
scroll to position [2348, 0]
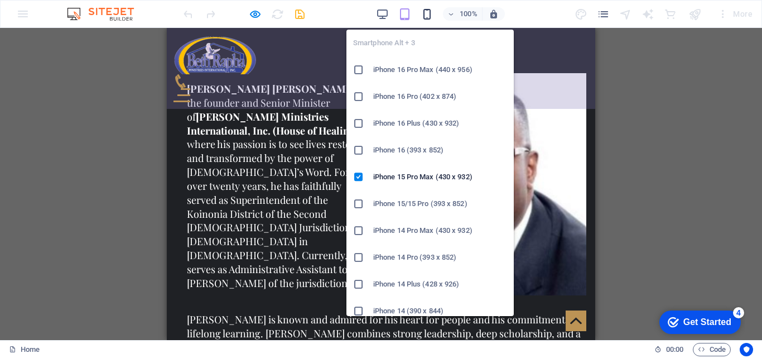
click at [425, 19] on icon "button" at bounding box center [427, 14] width 13 height 13
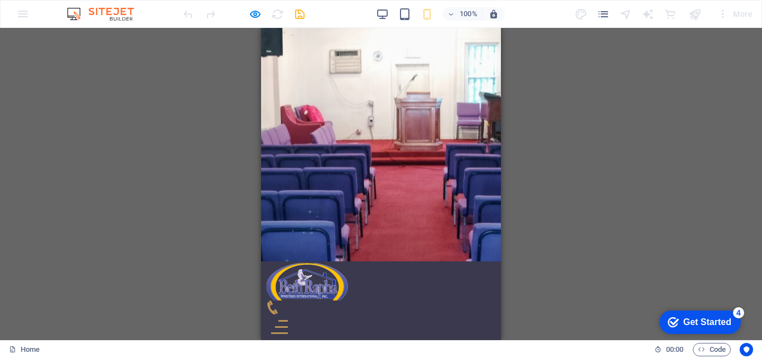
scroll to position [55, 0]
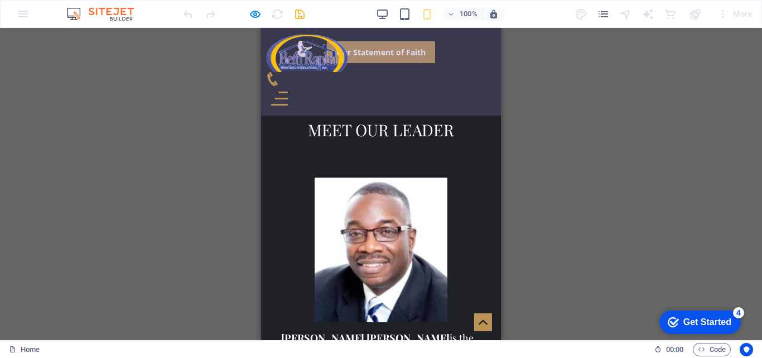
scroll to position [2114, 0]
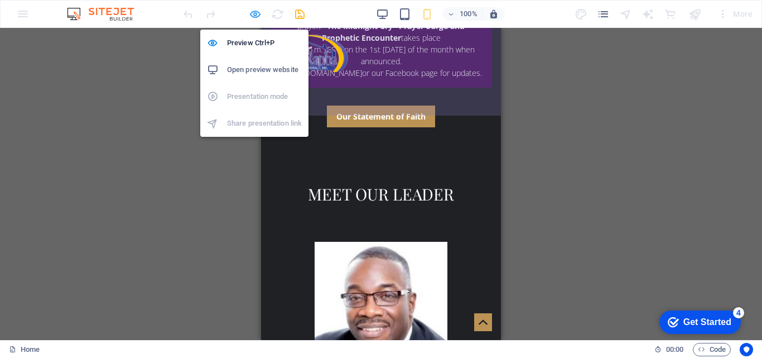
click at [257, 17] on icon "button" at bounding box center [255, 14] width 13 height 13
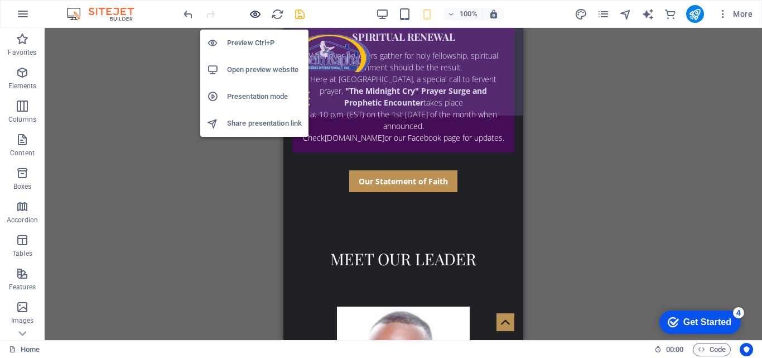
scroll to position [2149, 0]
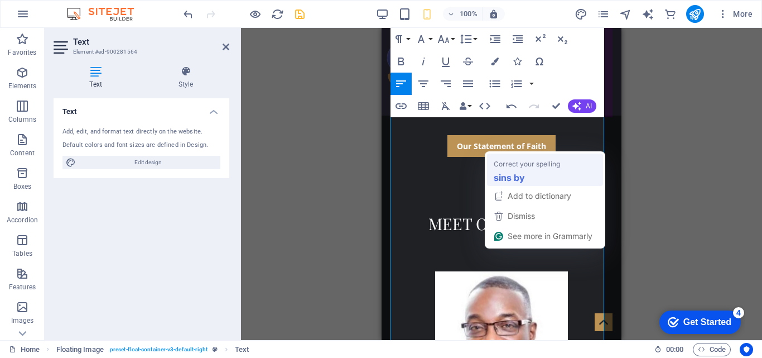
click at [563, 180] on div "sins by" at bounding box center [545, 177] width 107 height 18
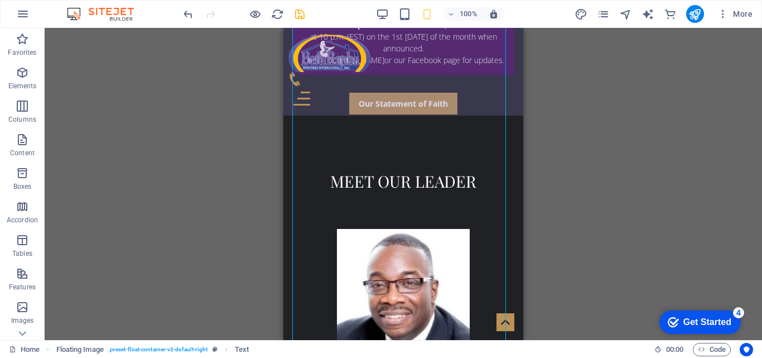
scroll to position [2352, 0]
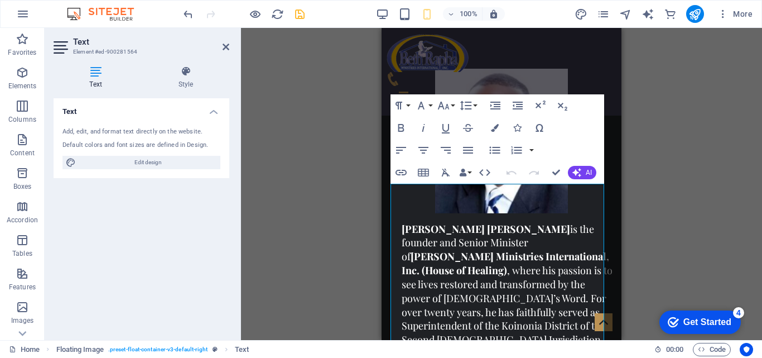
scroll to position [2028, 0]
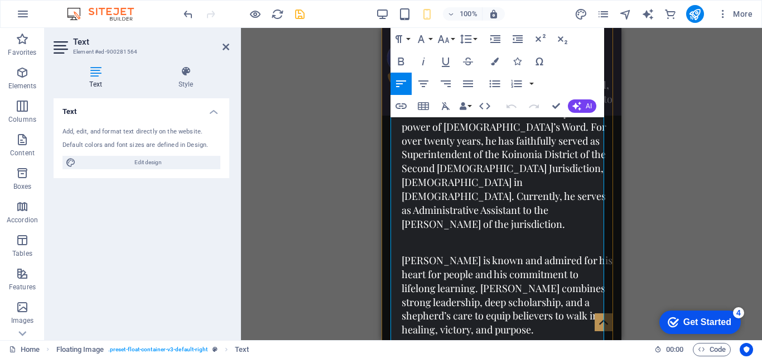
scroll to position [2255, 0]
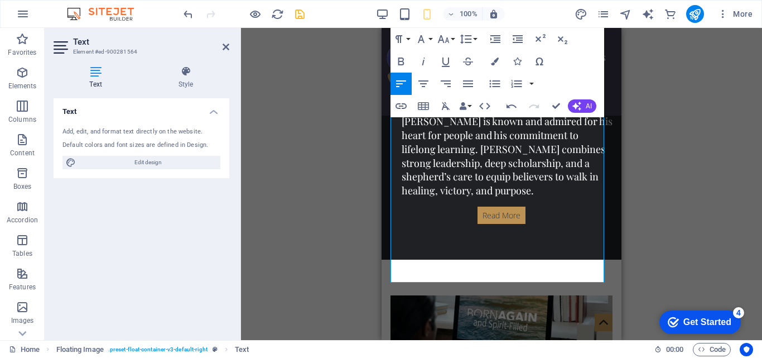
scroll to position [2671, 0]
